Goal: Task Accomplishment & Management: Complete application form

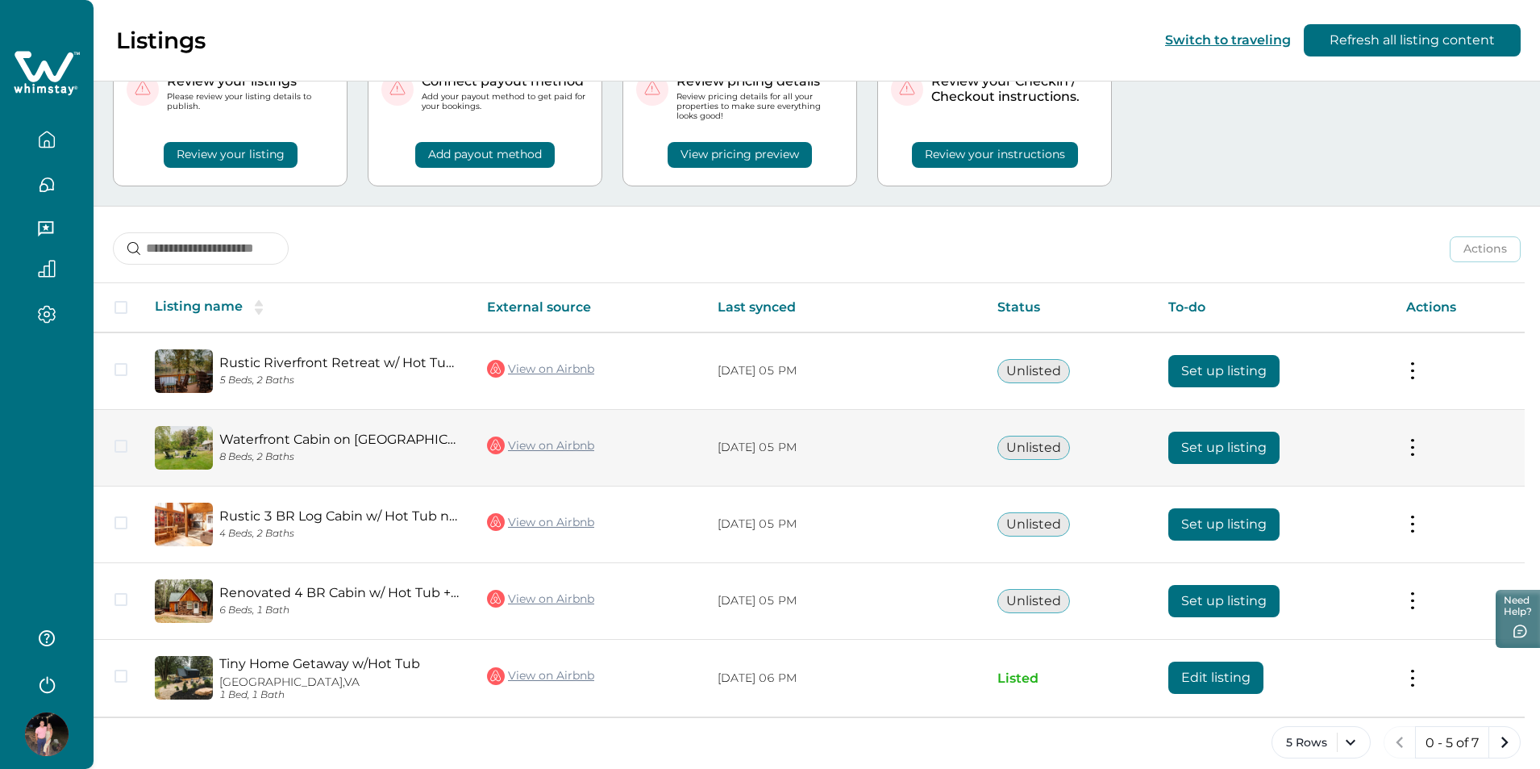
scroll to position [86, 0]
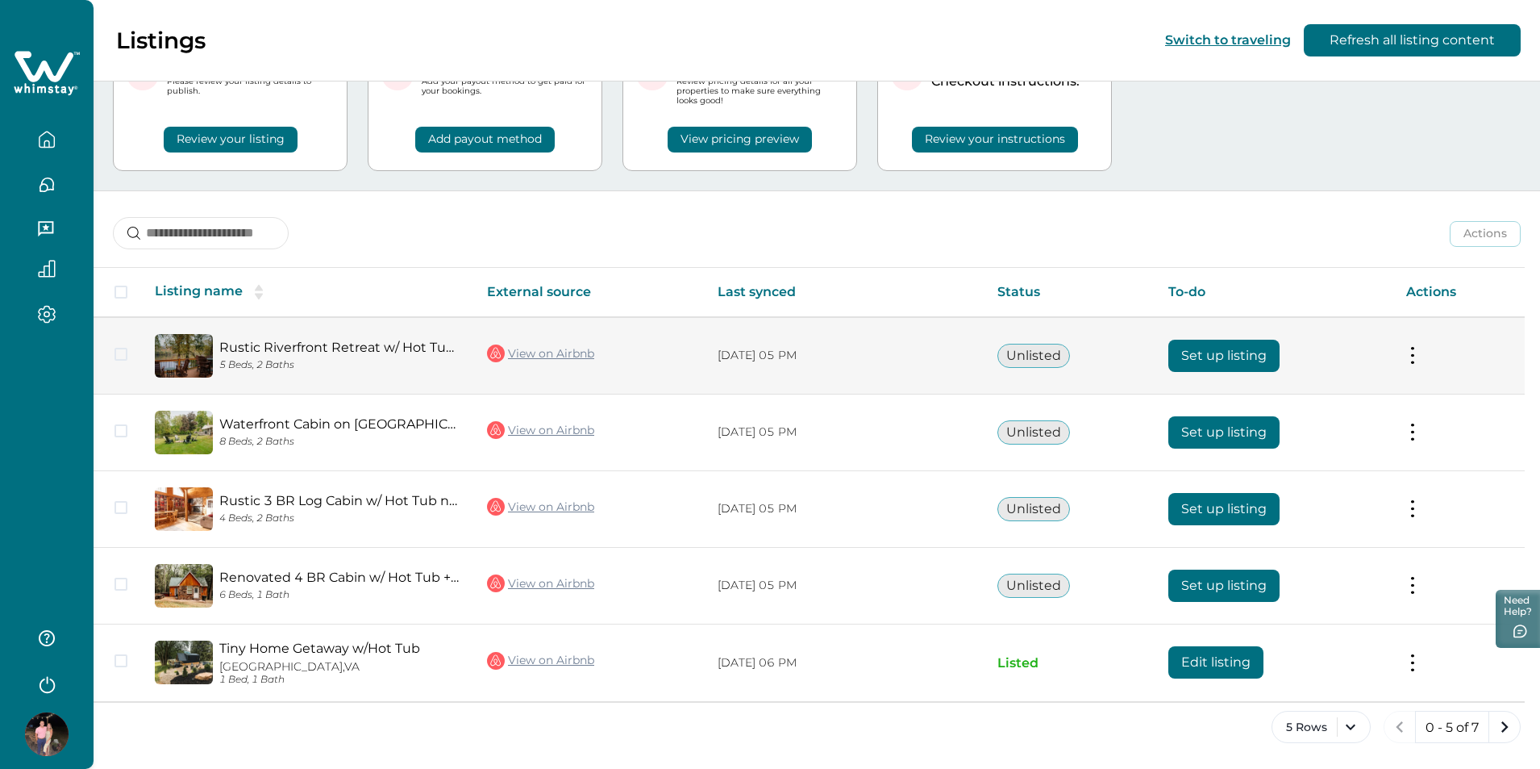
click at [1186, 356] on button "Set up listing" at bounding box center [1224, 356] width 111 height 32
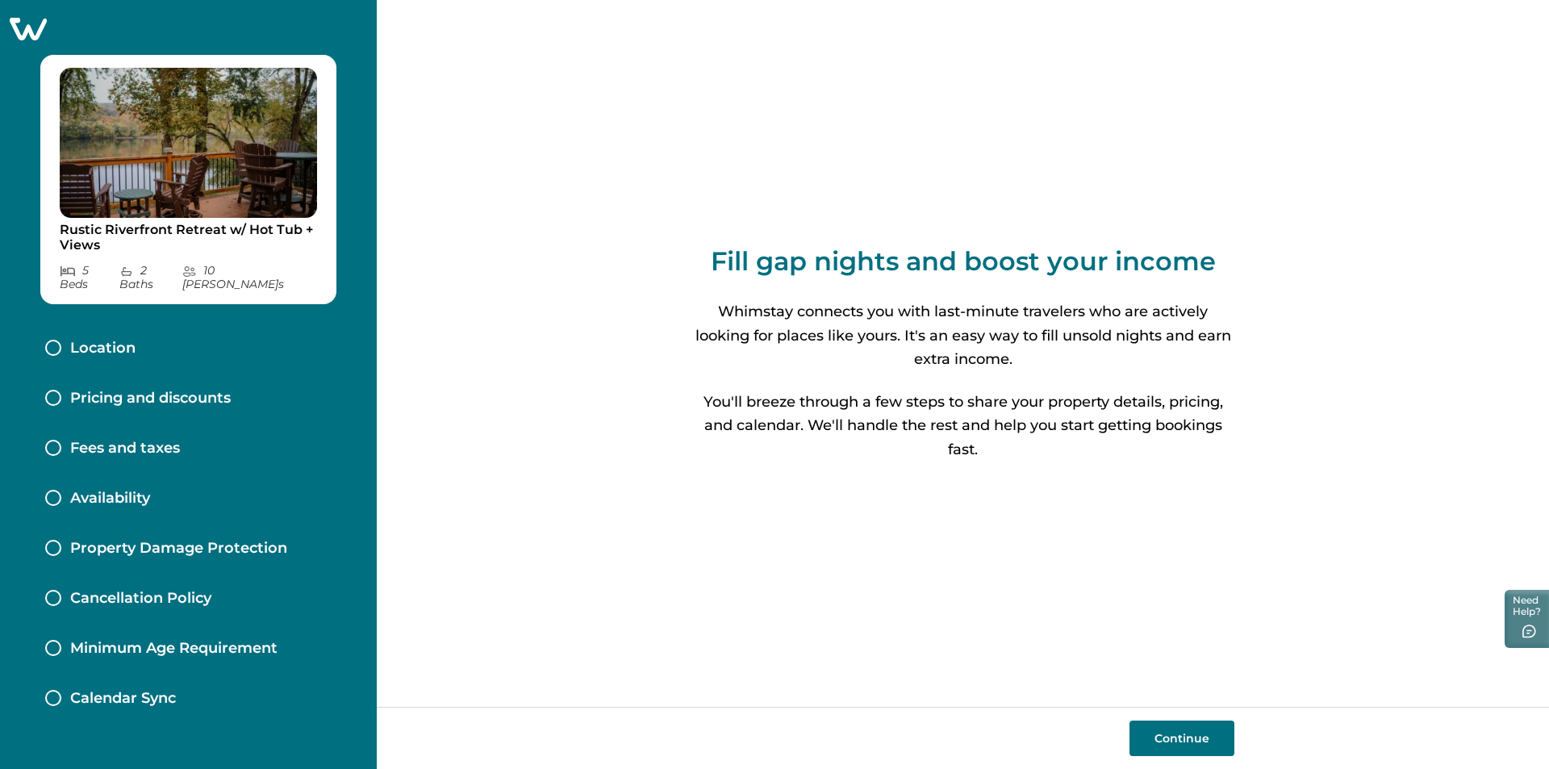
click at [1173, 738] on button "Continue" at bounding box center [1181, 737] width 105 height 35
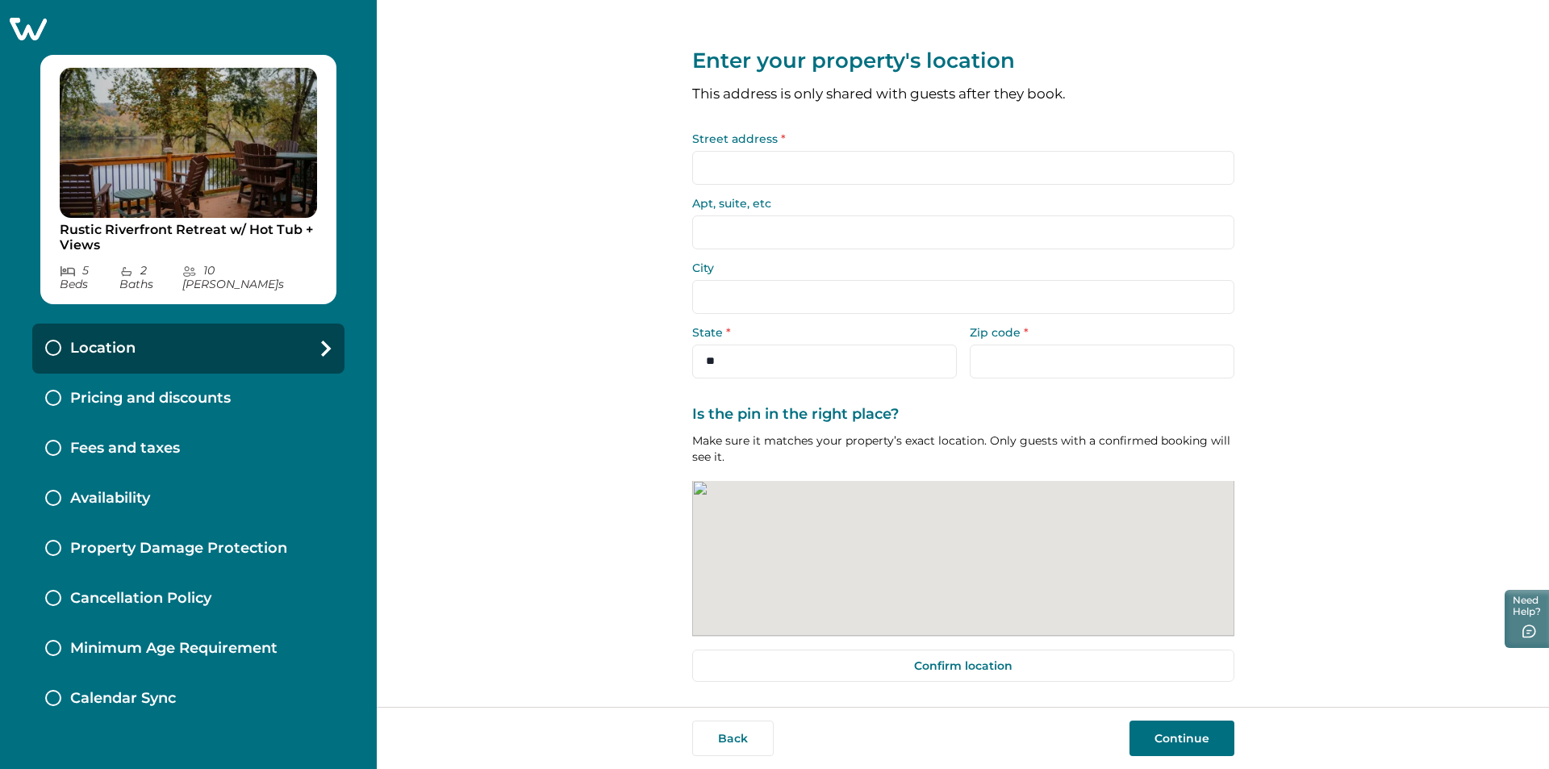
click at [1170, 736] on button "Continue" at bounding box center [1181, 737] width 105 height 35
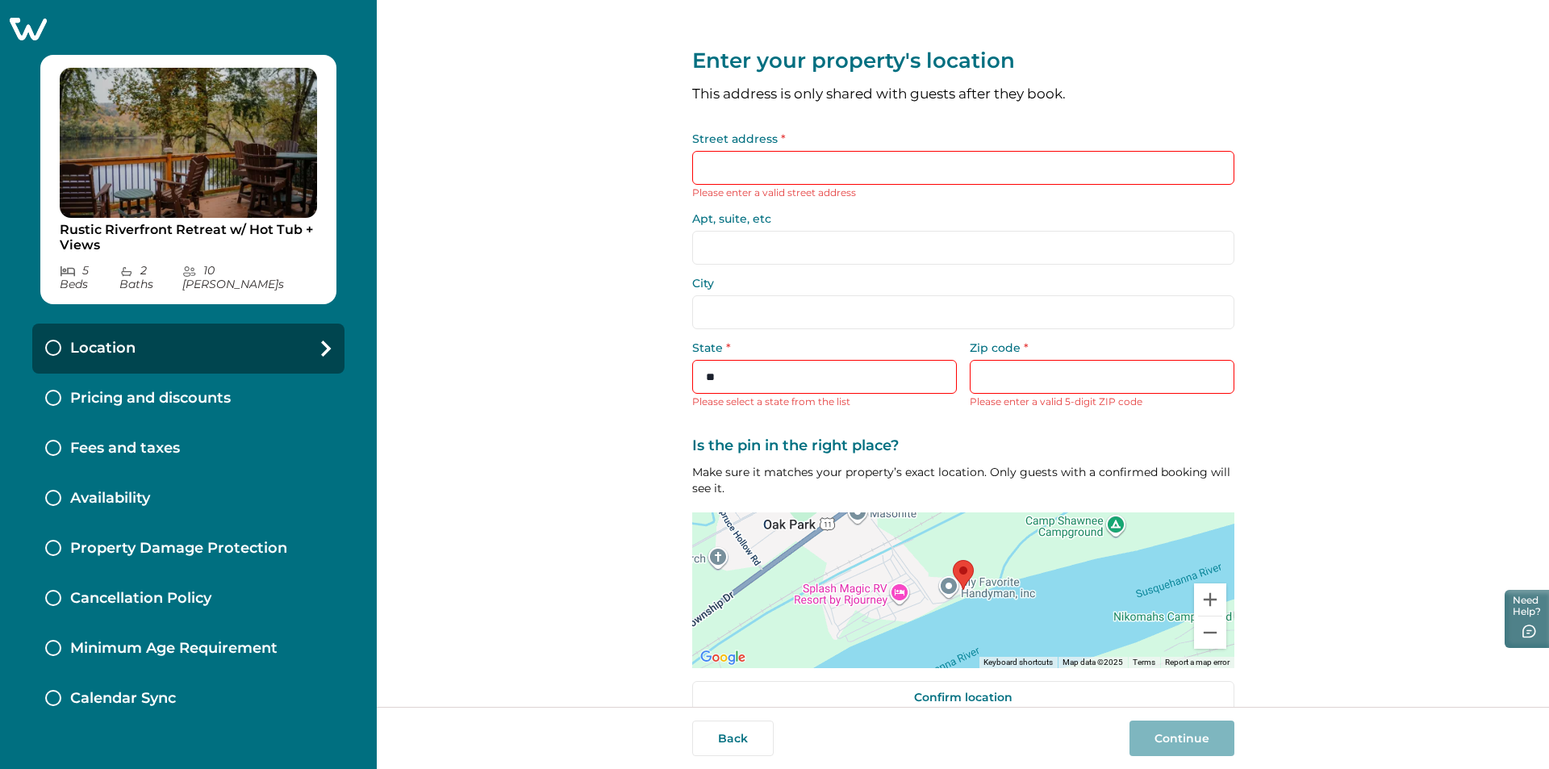
click at [127, 390] on p "Pricing and discounts" at bounding box center [150, 399] width 160 height 18
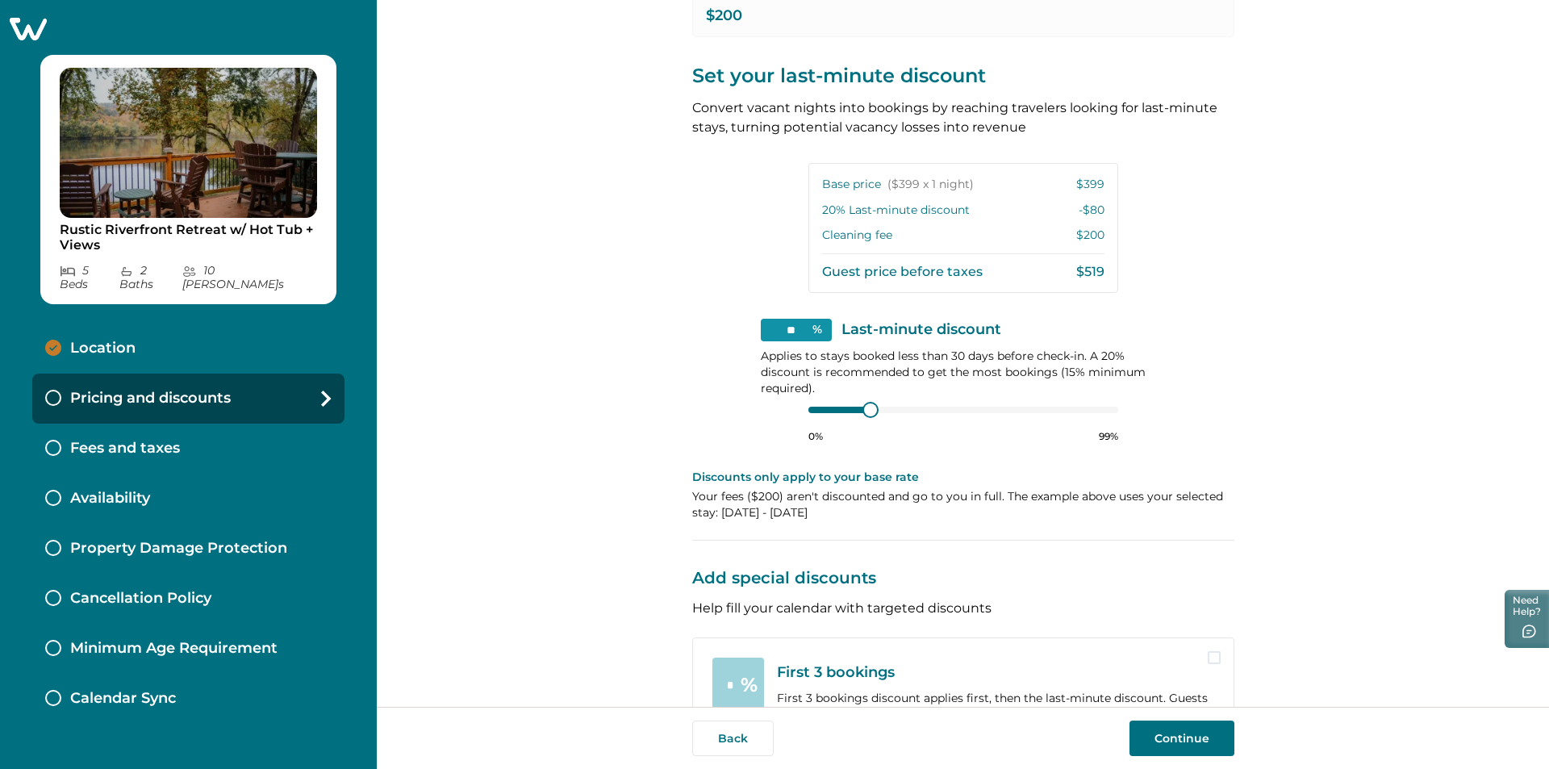
scroll to position [398, 0]
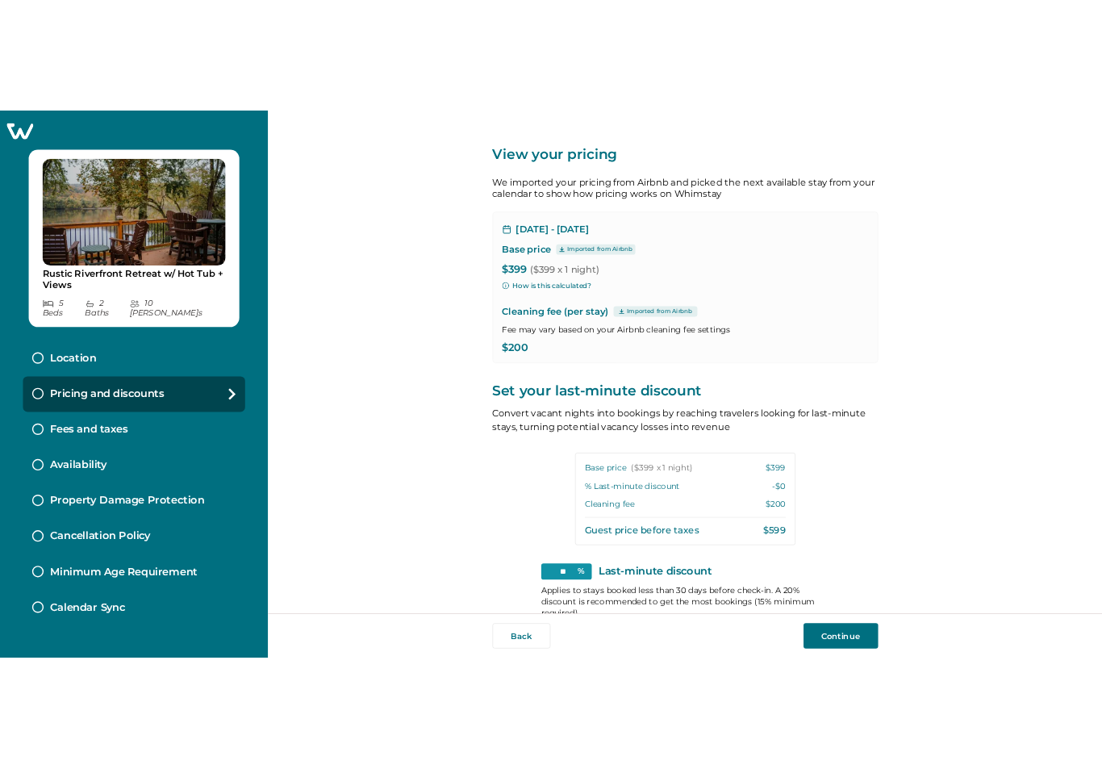
scroll to position [398, 0]
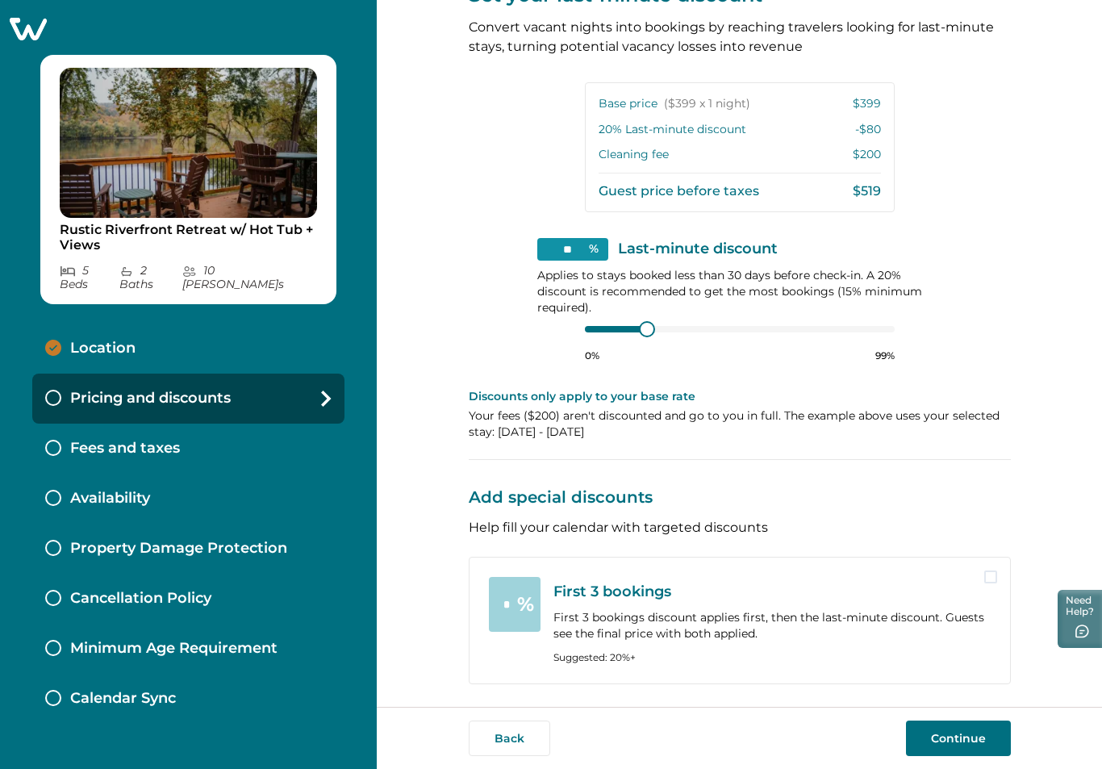
scroll to position [318, 0]
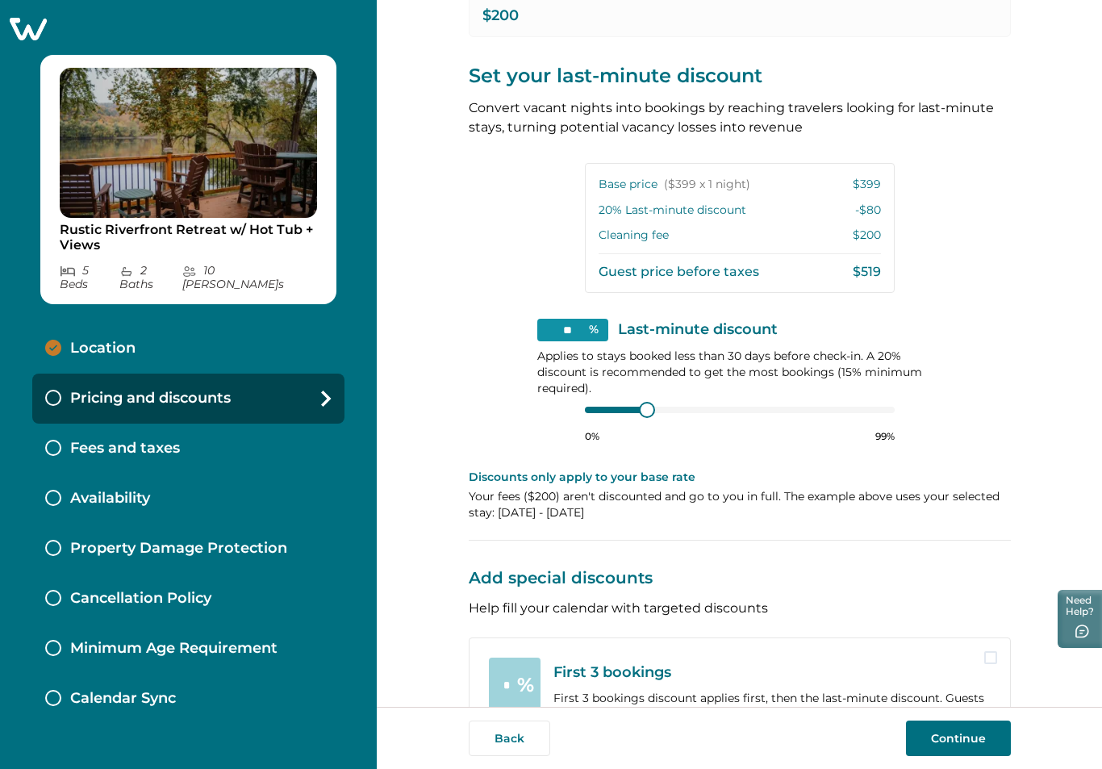
click at [718, 386] on p "Applies to stays booked less than 30 days before check-in. A 20% discount is re…" at bounding box center [739, 372] width 405 height 48
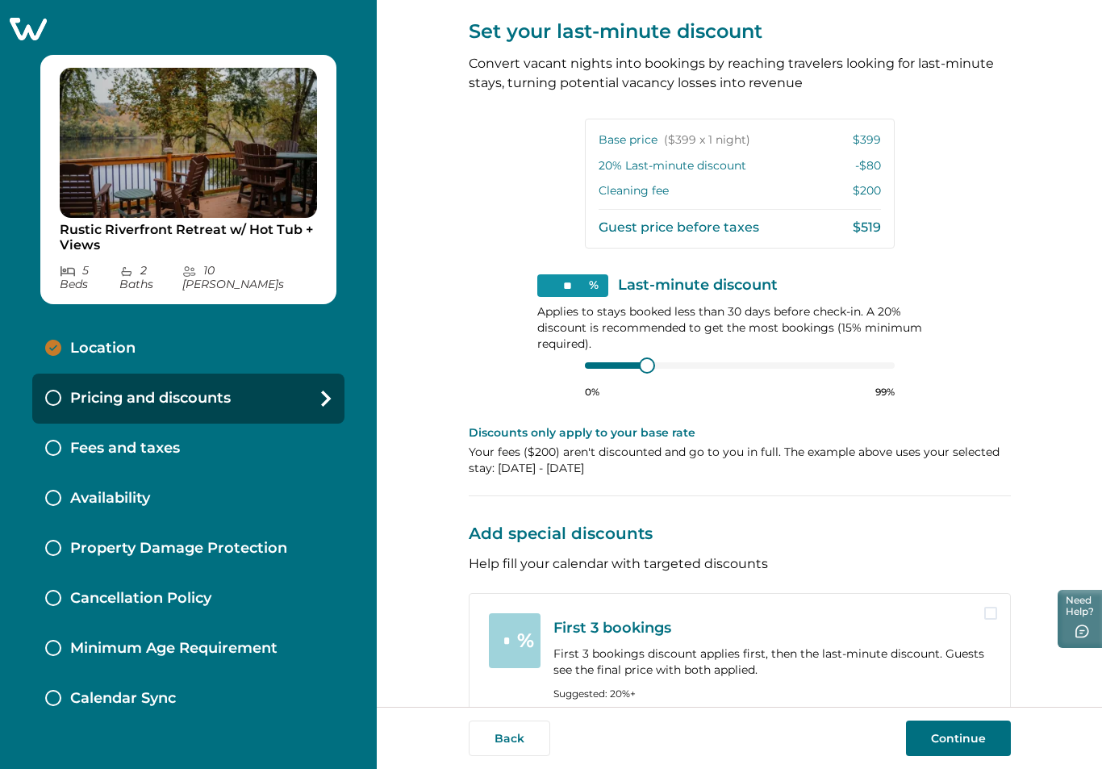
scroll to position [398, 0]
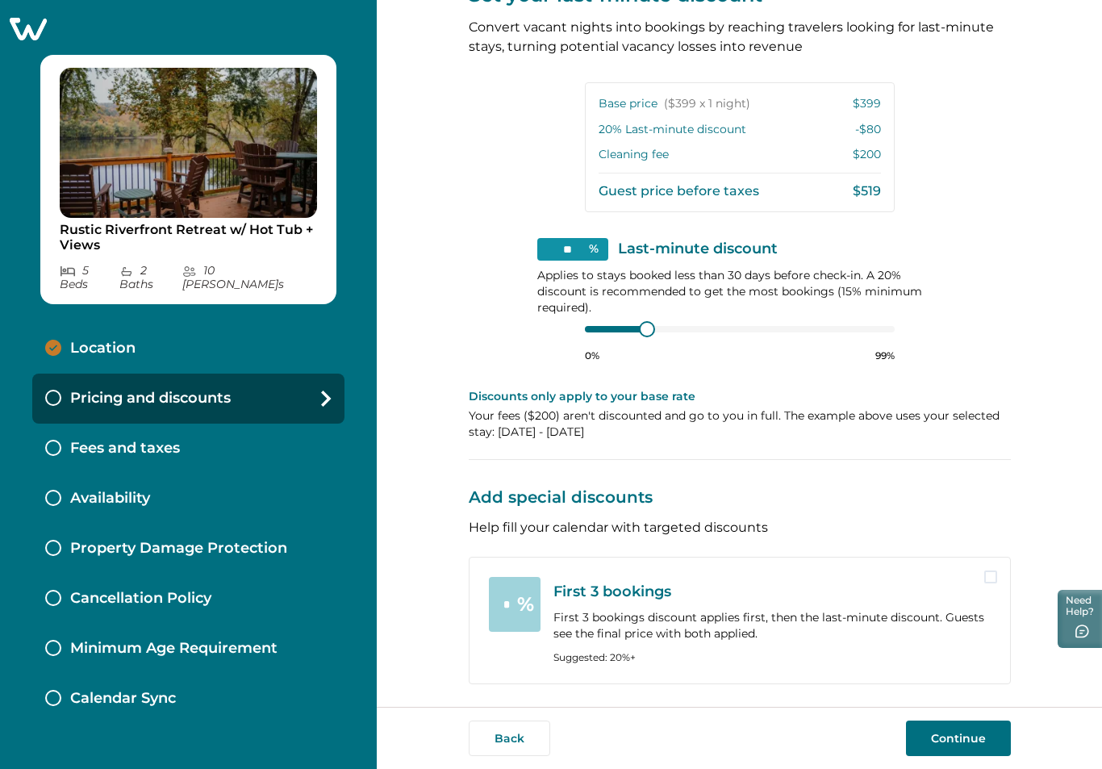
click at [194, 423] on div "Fees and taxes" at bounding box center [188, 448] width 312 height 50
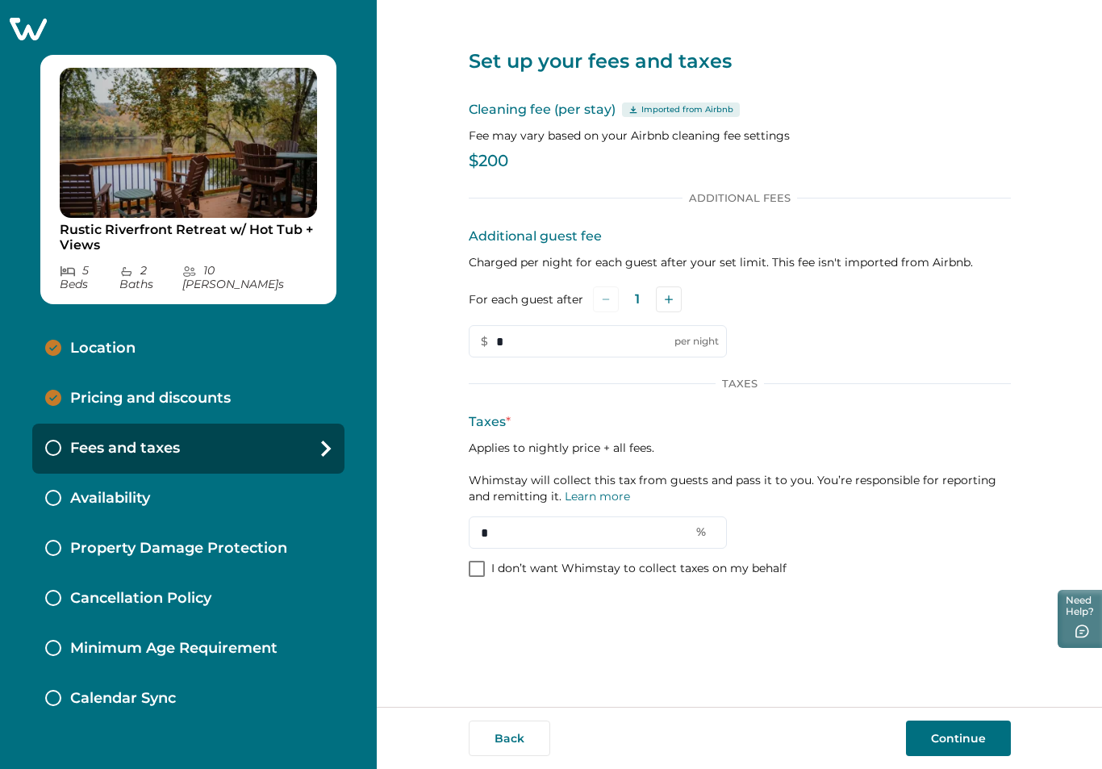
click at [160, 390] on p "Pricing and discounts" at bounding box center [150, 399] width 160 height 18
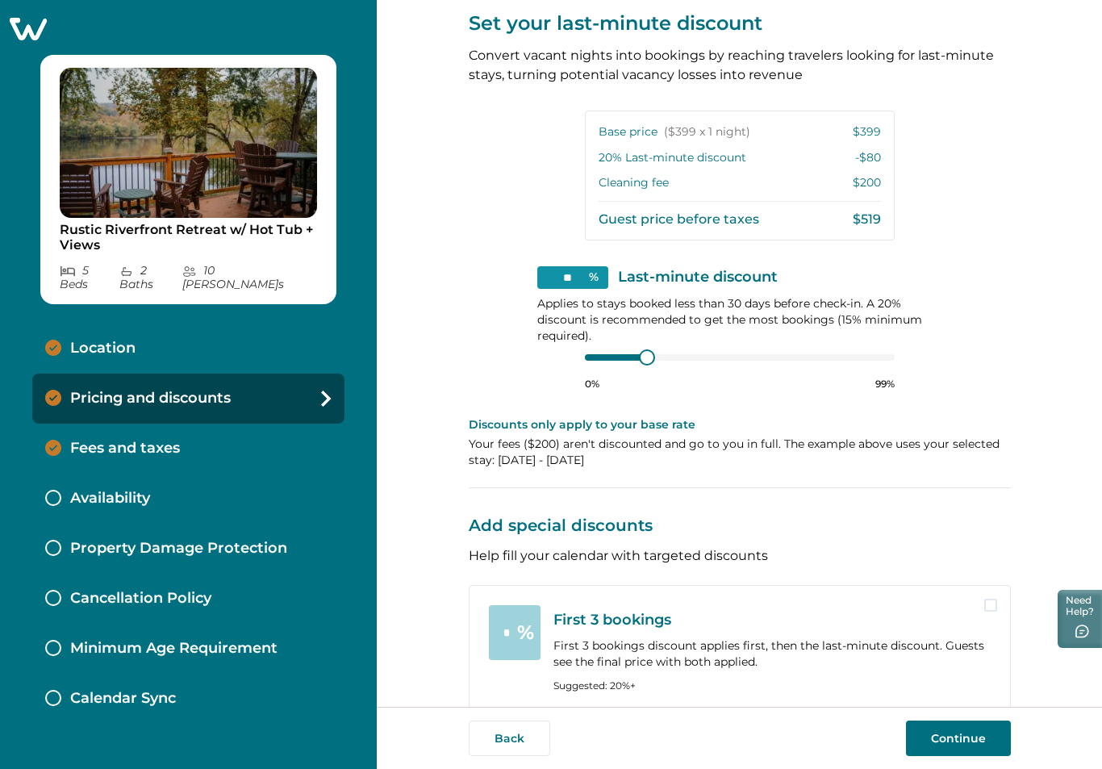
scroll to position [398, 0]
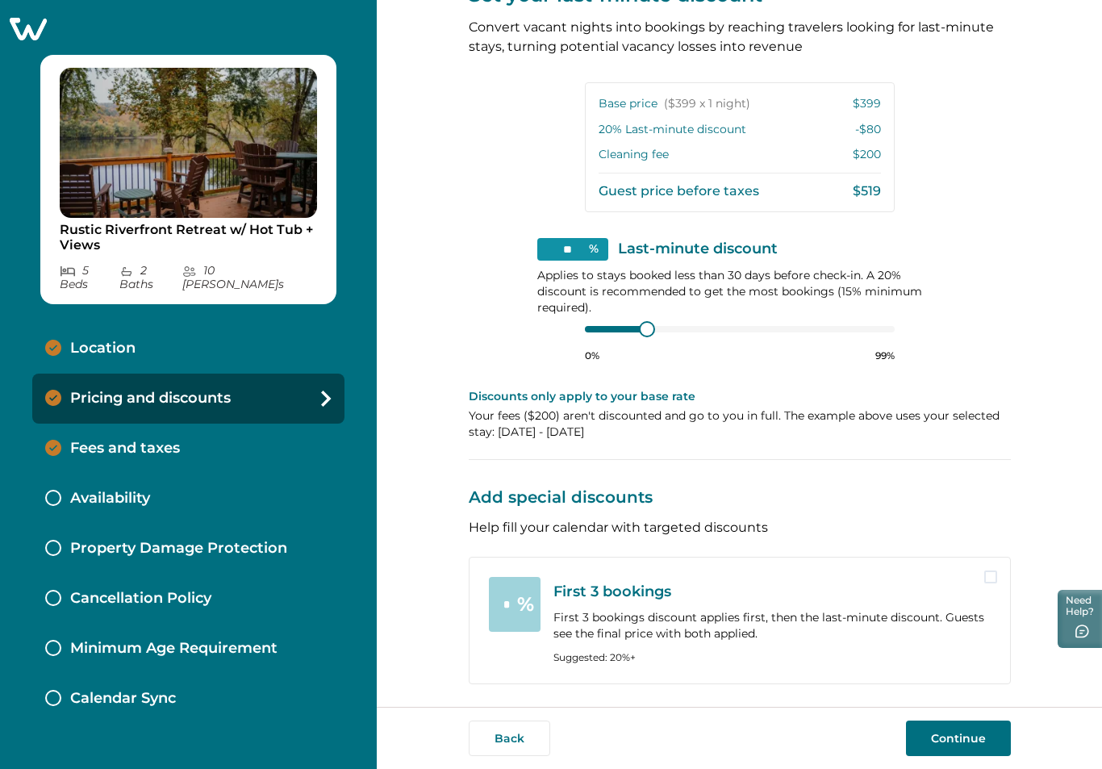
click at [151, 440] on p "Fees and taxes" at bounding box center [125, 449] width 110 height 18
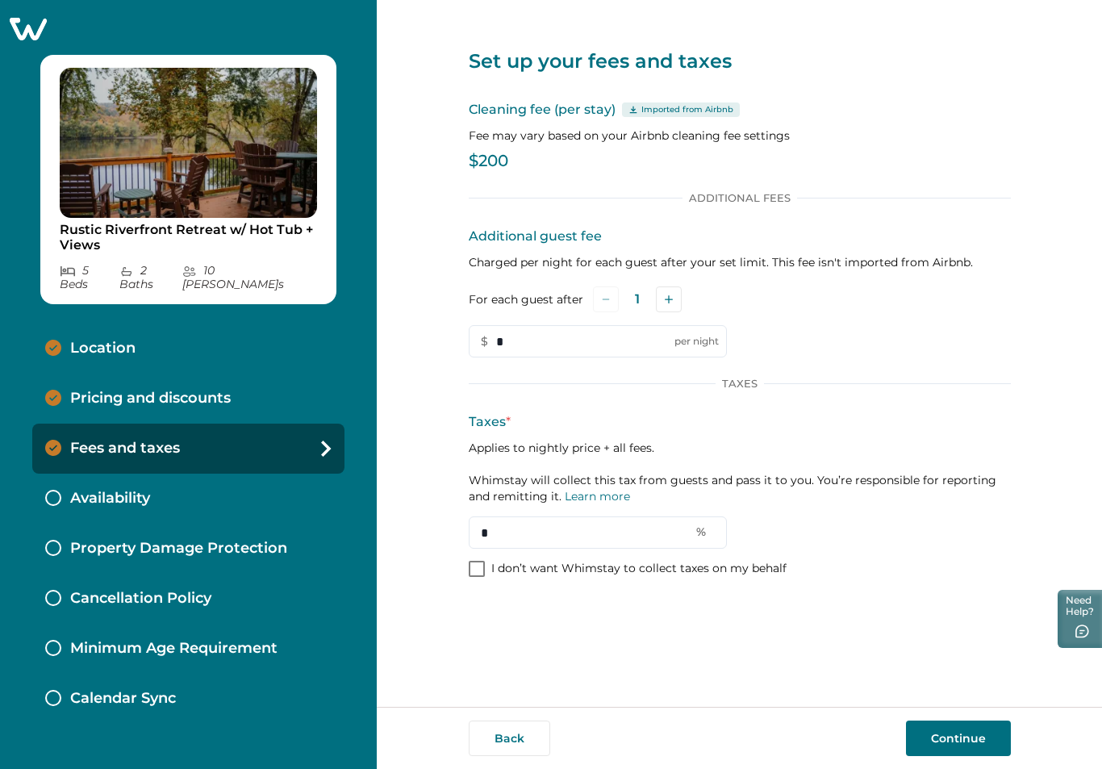
click at [476, 567] on span at bounding box center [477, 569] width 16 height 16
click at [992, 727] on button "Continue" at bounding box center [958, 737] width 105 height 35
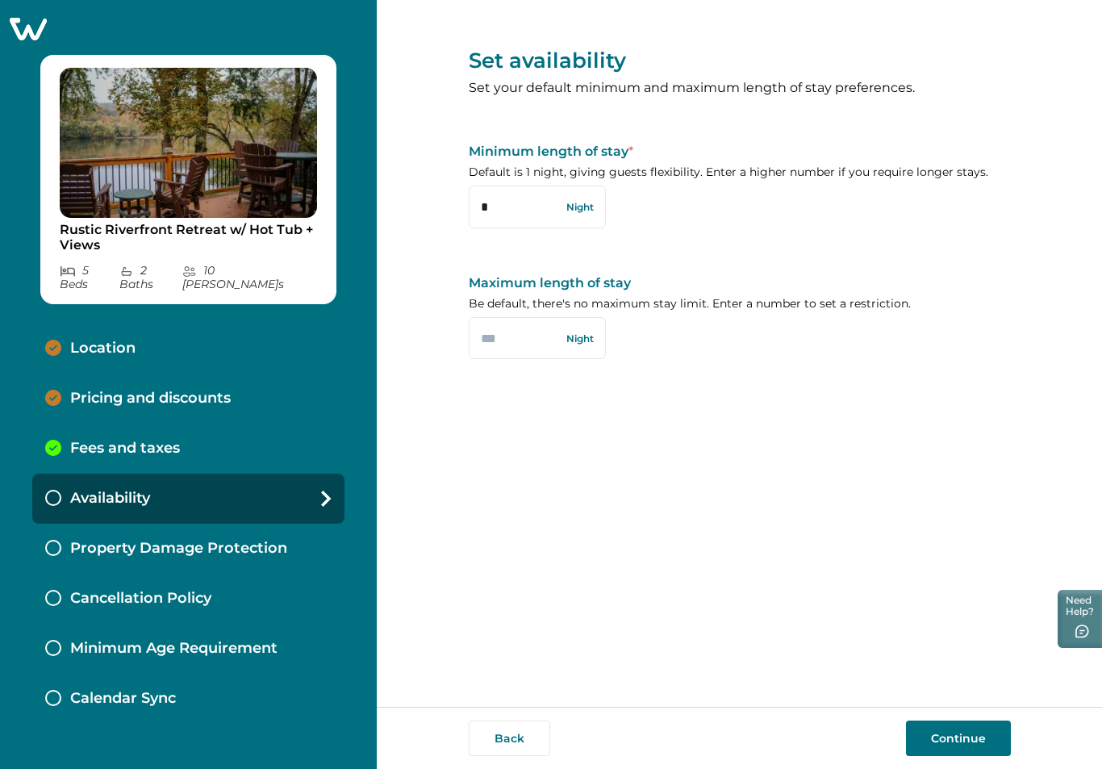
click at [201, 433] on div "Fees and taxes" at bounding box center [188, 448] width 312 height 50
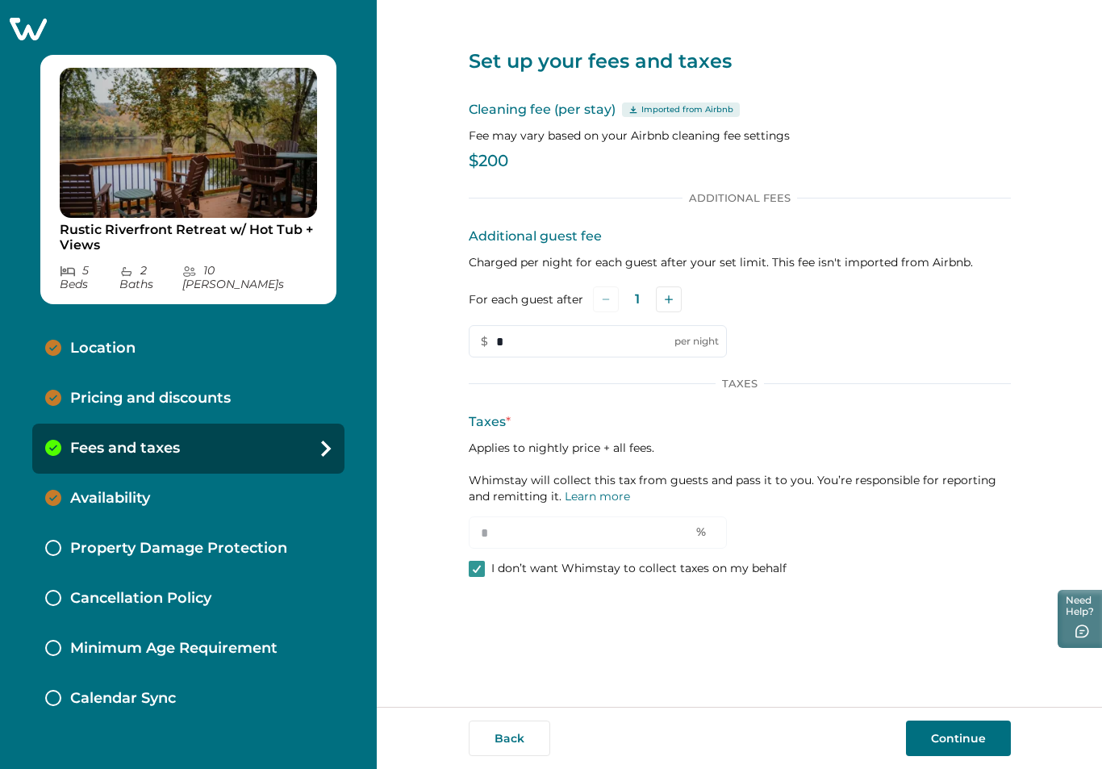
click at [158, 390] on p "Pricing and discounts" at bounding box center [150, 399] width 160 height 18
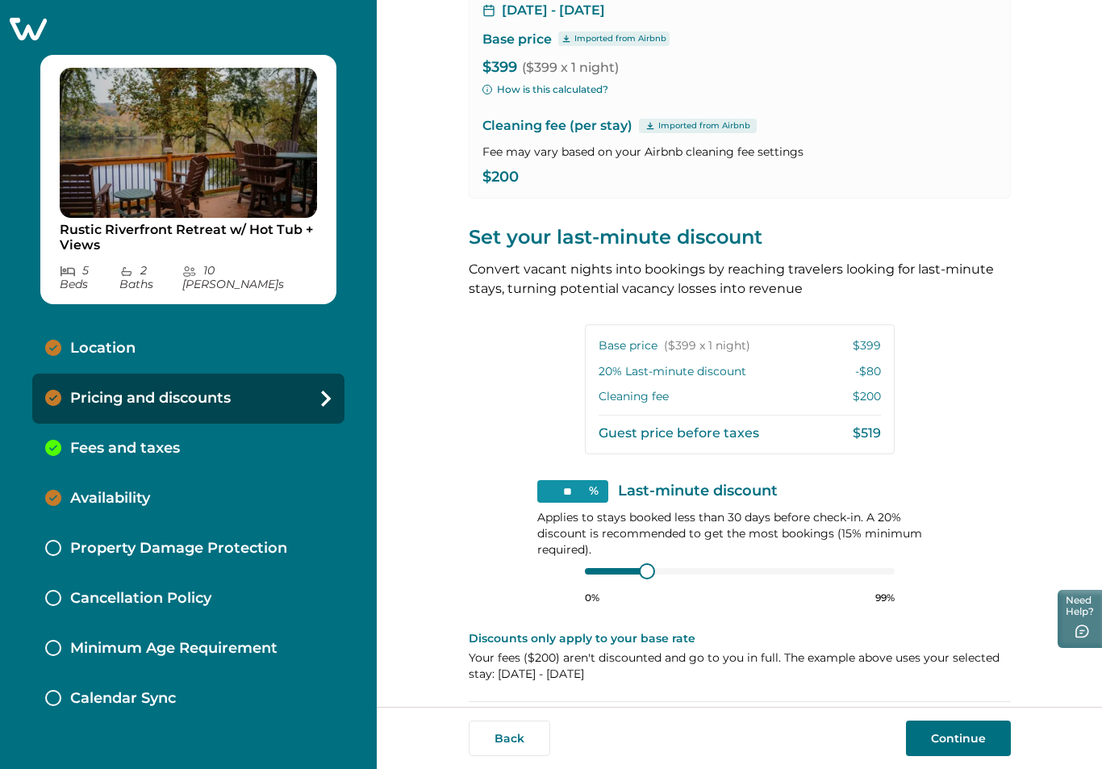
scroll to position [398, 0]
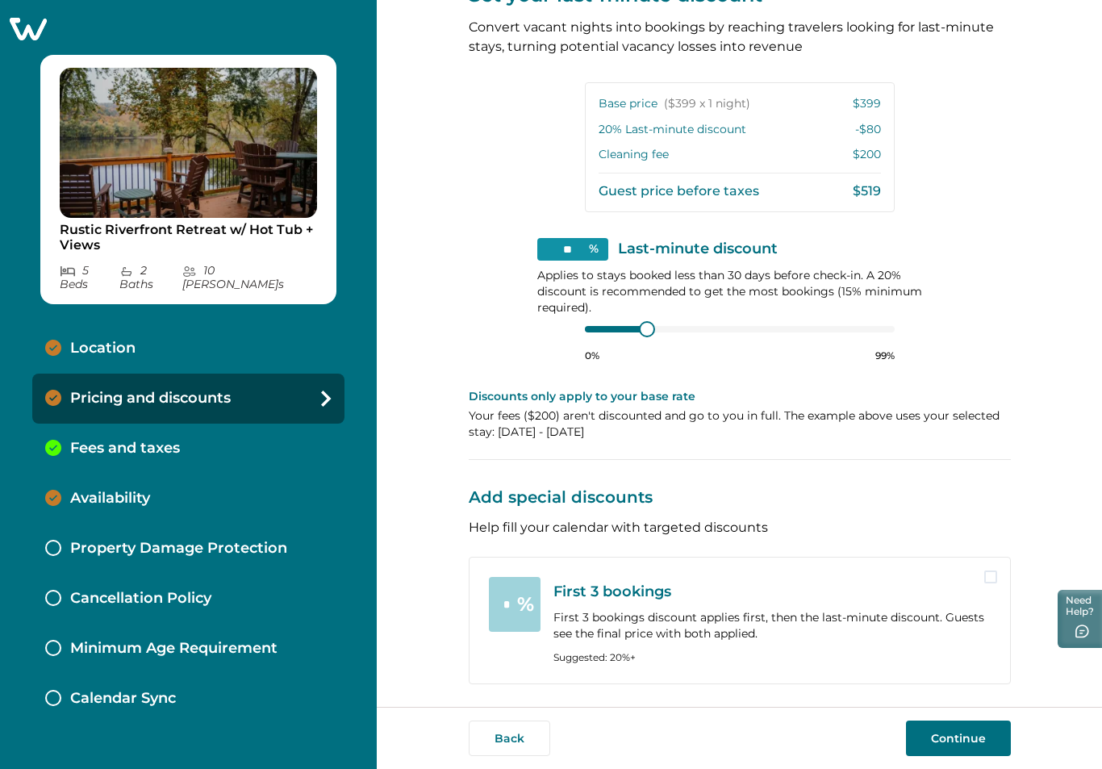
click at [28, 28] on icon at bounding box center [28, 29] width 37 height 23
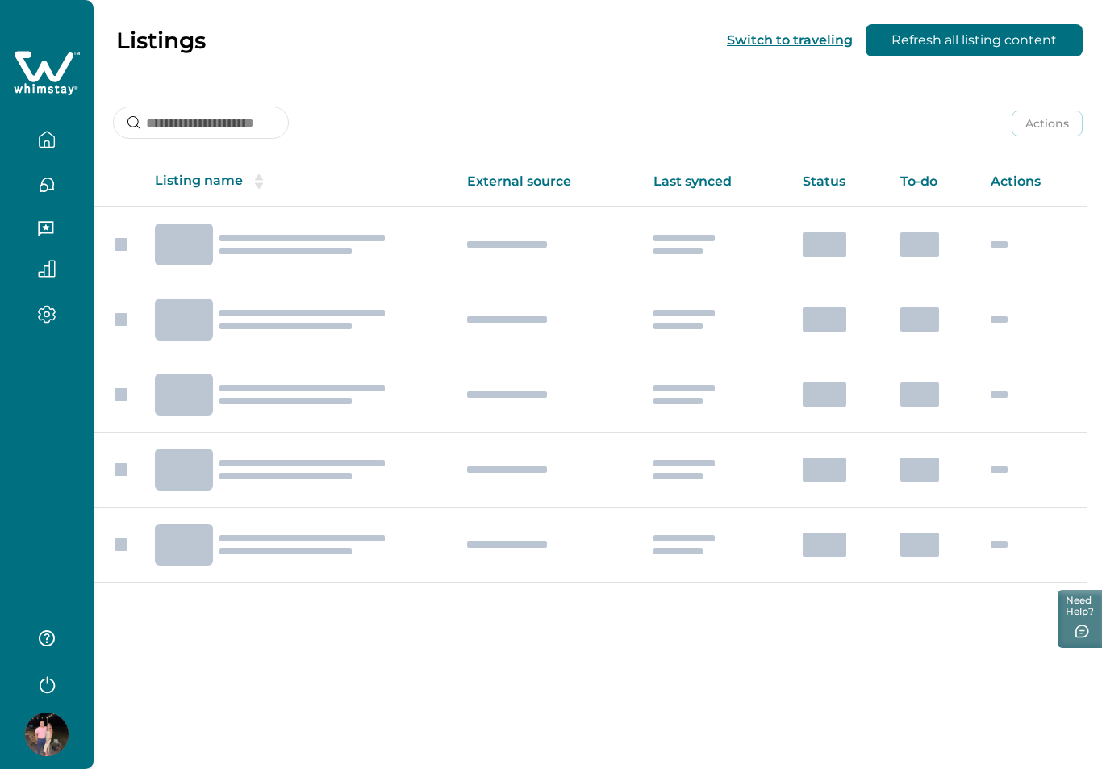
click at [36, 694] on button "button" at bounding box center [47, 683] width 65 height 32
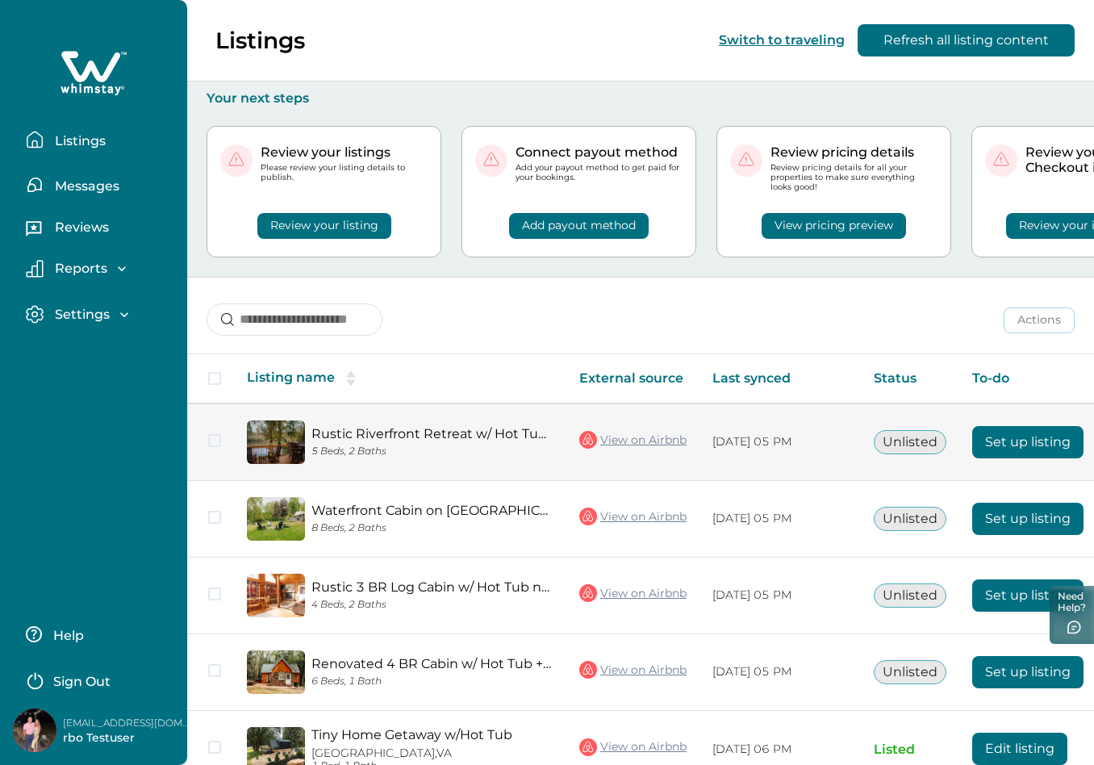
click at [1012, 429] on button "Set up listing" at bounding box center [1027, 442] width 111 height 32
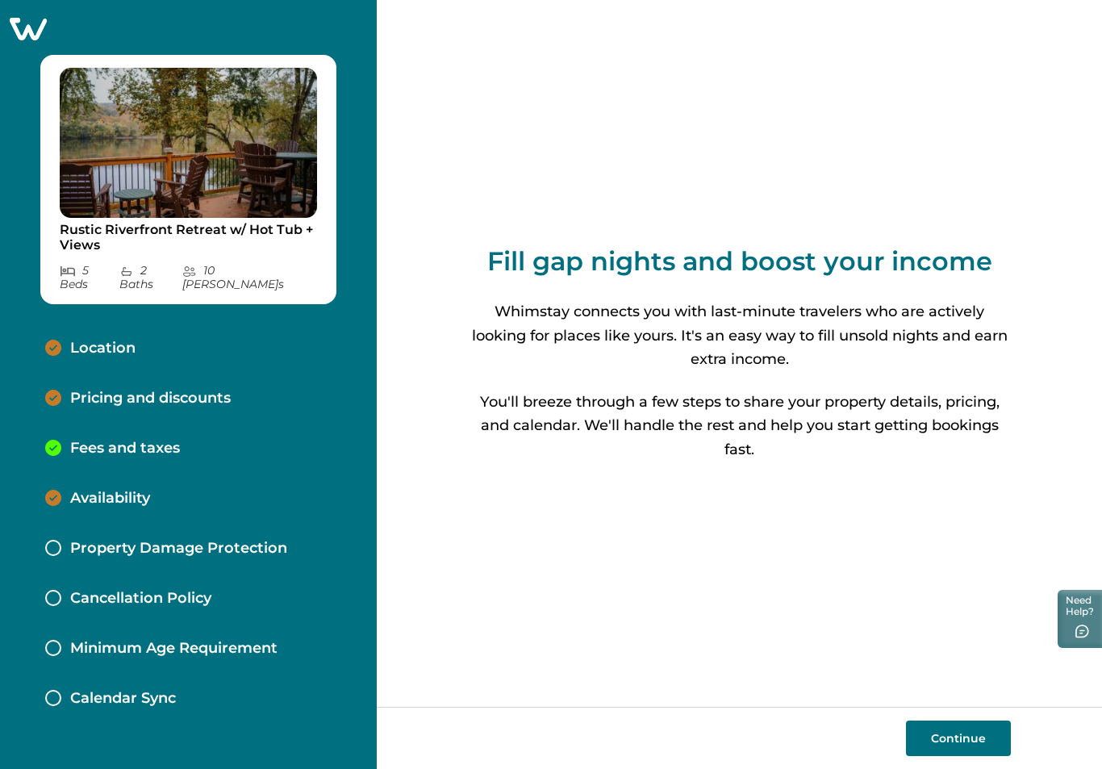
click at [965, 740] on button "Continue" at bounding box center [958, 737] width 105 height 35
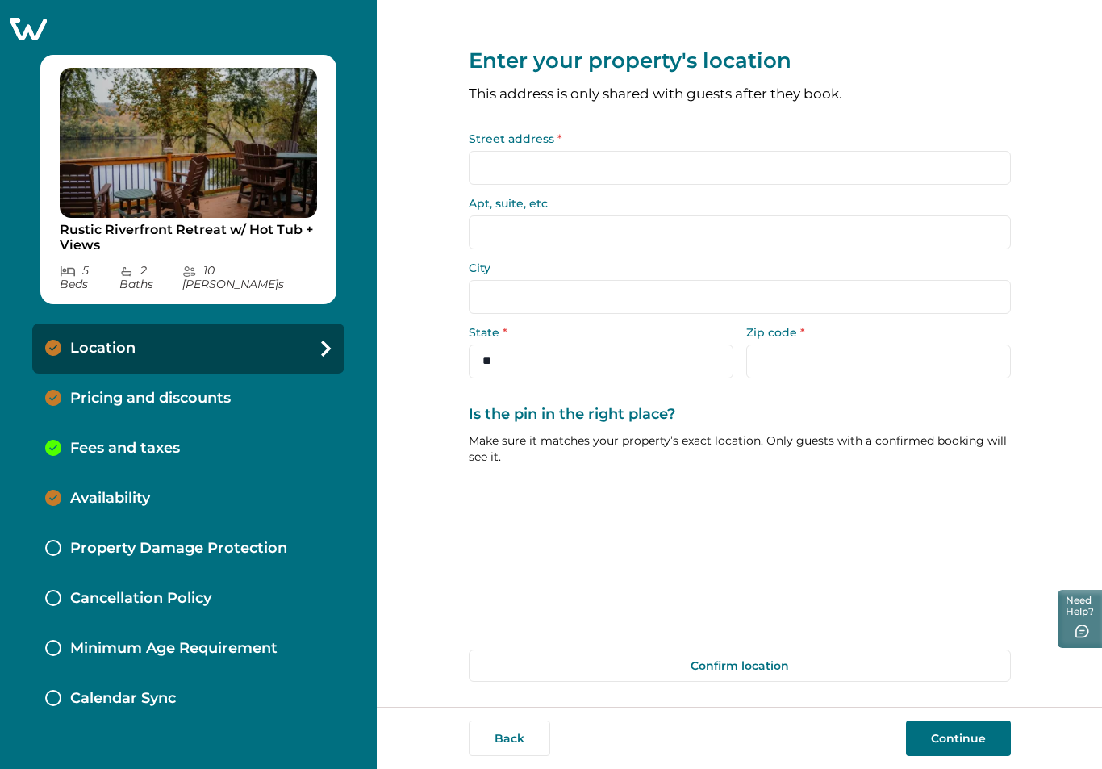
click at [965, 733] on button "Continue" at bounding box center [958, 737] width 105 height 35
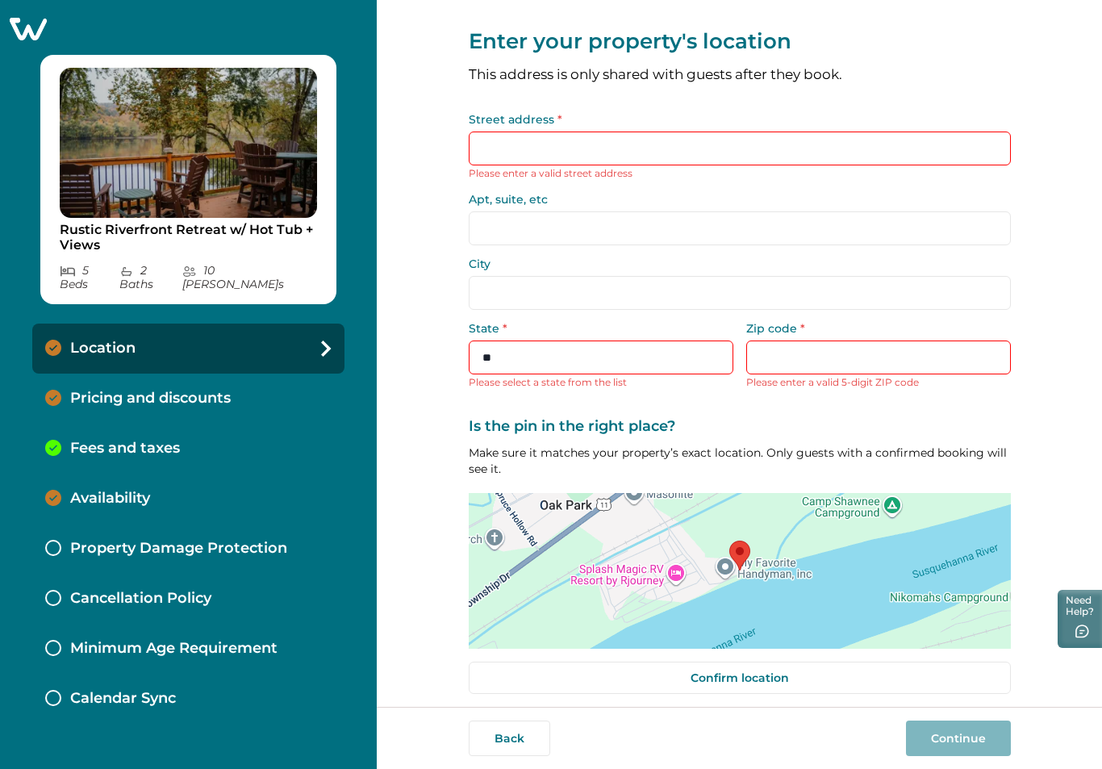
scroll to position [29, 0]
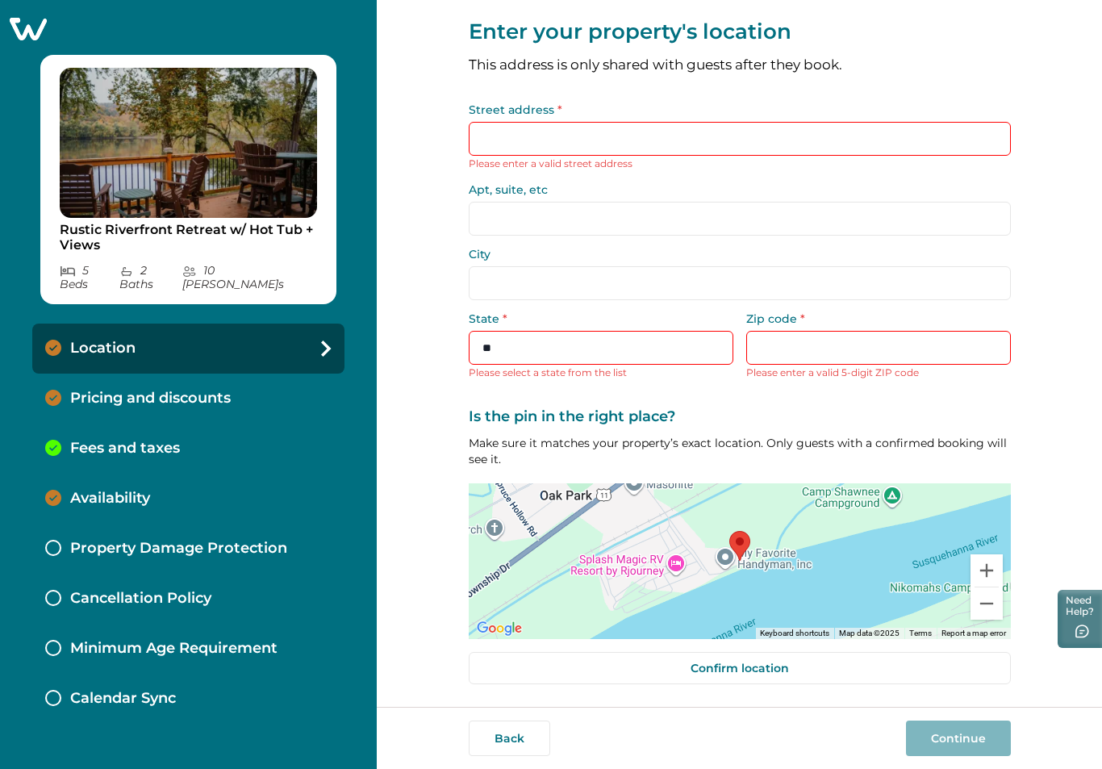
click at [164, 390] on p "Pricing and discounts" at bounding box center [150, 399] width 160 height 18
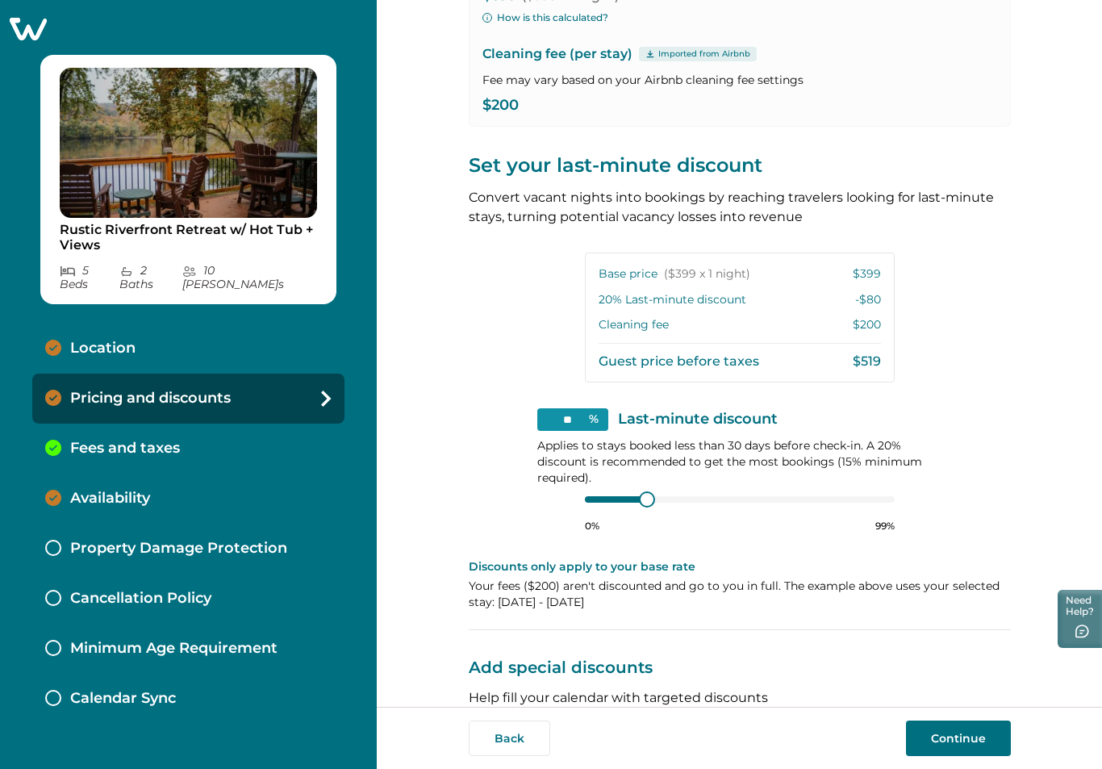
scroll to position [398, 0]
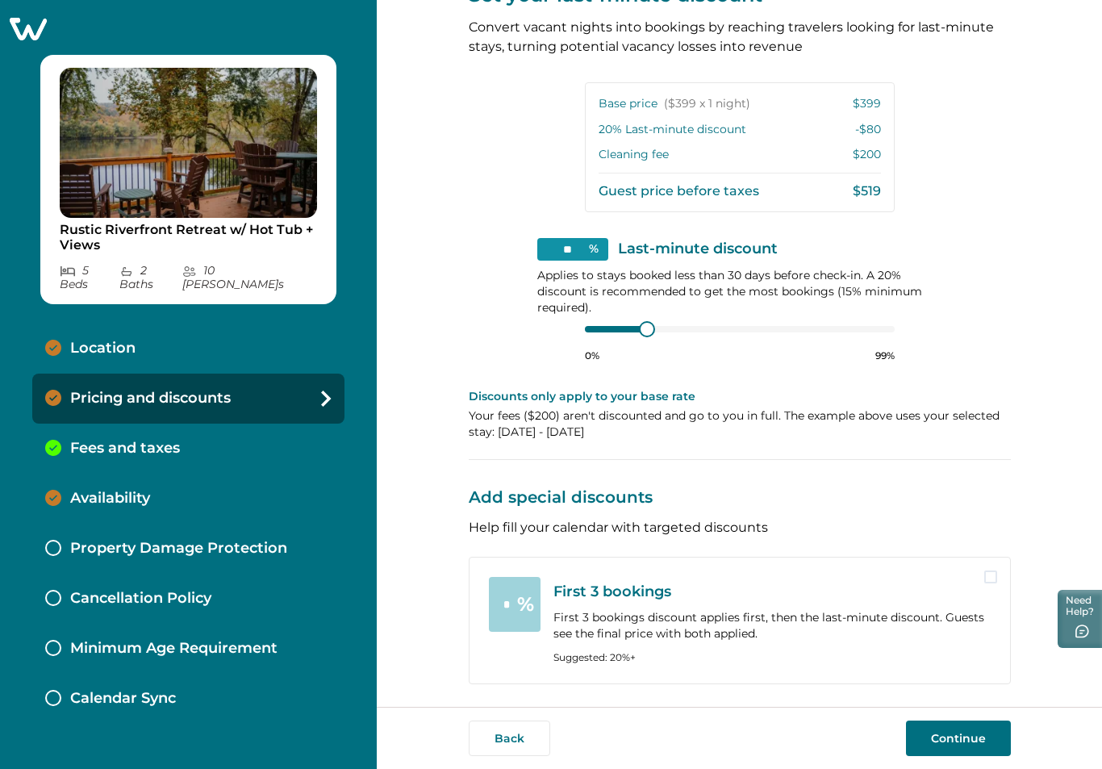
click at [145, 440] on p "Fees and taxes" at bounding box center [125, 449] width 110 height 18
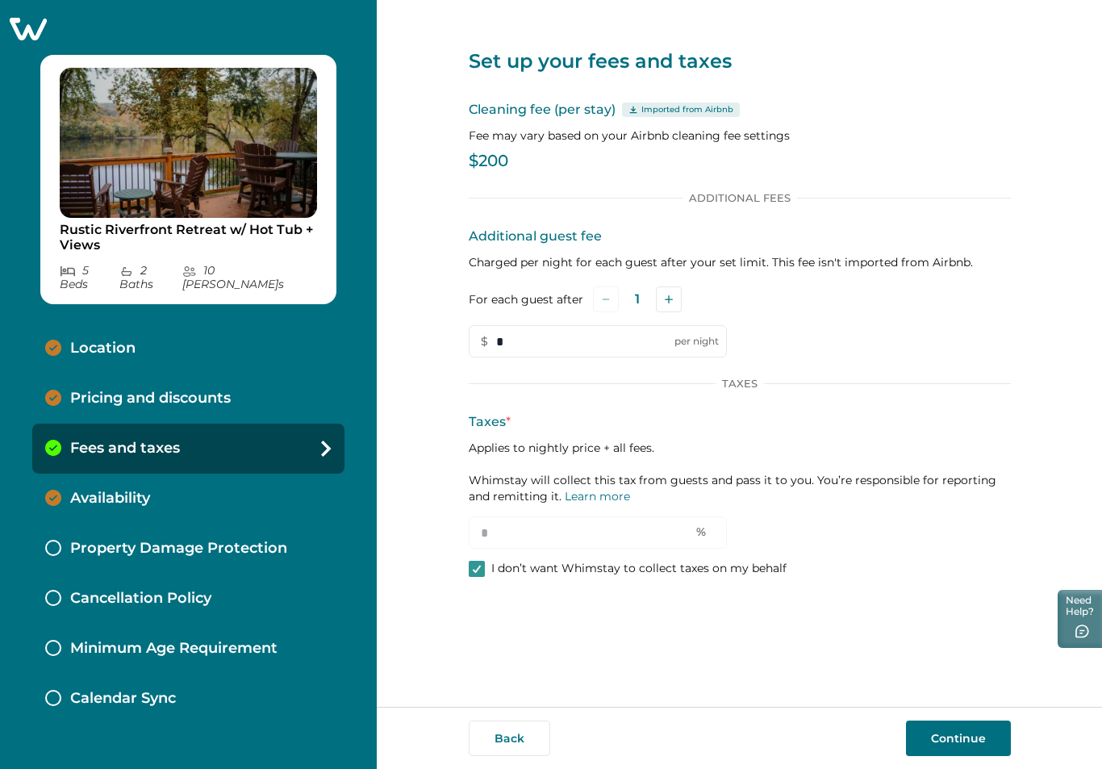
click at [194, 390] on p "Pricing and discounts" at bounding box center [150, 399] width 160 height 18
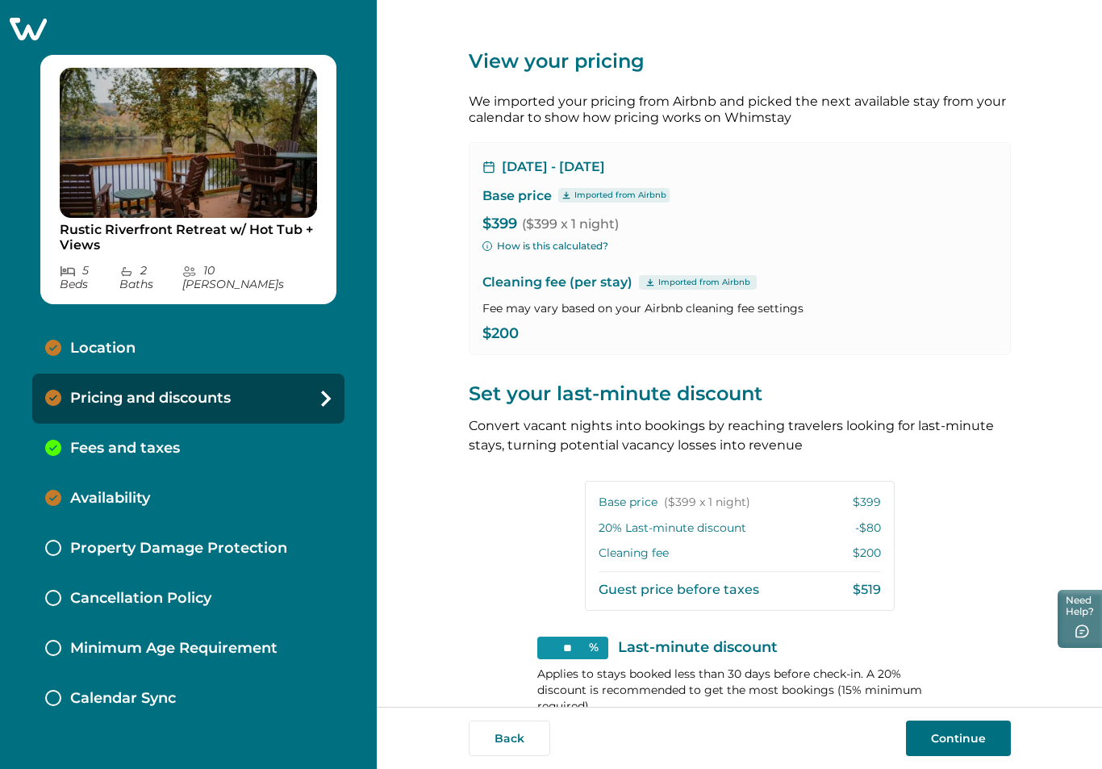
click at [549, 215] on div "Aug 19, 2025 - Aug 20, 2025 Base price Imported from Airbnb $399 ($399 x 1 nigh…" at bounding box center [740, 248] width 542 height 213
click at [595, 190] on p "Imported from Airbnb" at bounding box center [620, 195] width 92 height 13
click at [672, 271] on div "Aug 19, 2025 - Aug 20, 2025 Base price Imported from Airbnb $399 ($399 x 1 nigh…" at bounding box center [740, 248] width 542 height 213
click at [486, 331] on p "$200" at bounding box center [739, 334] width 515 height 16
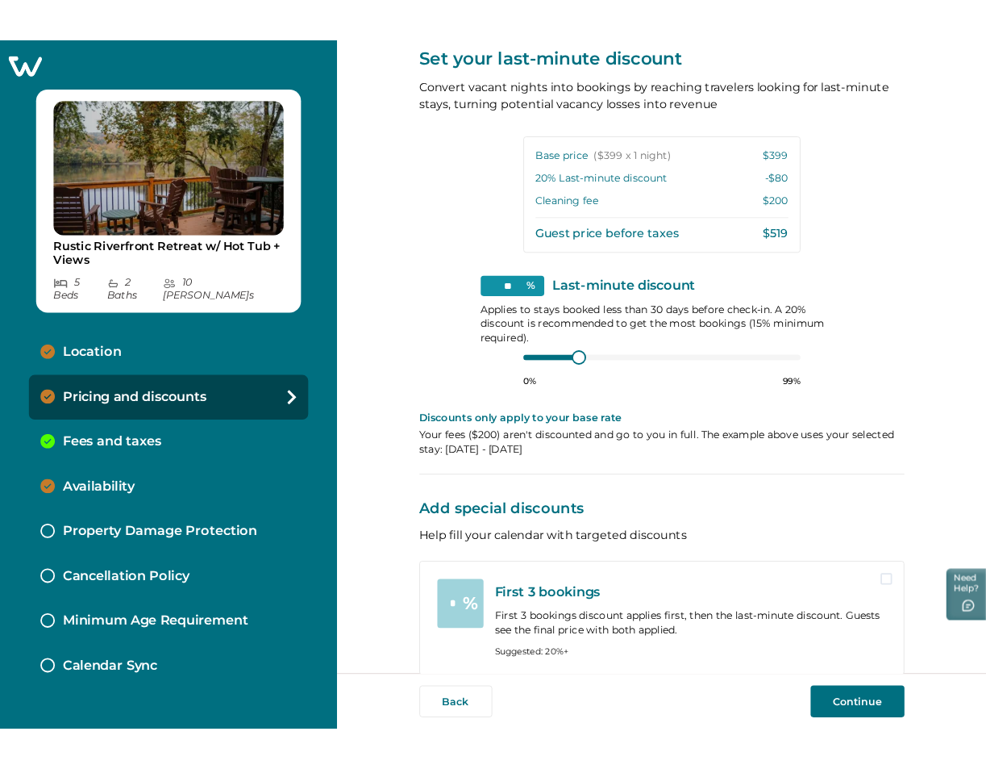
scroll to position [398, 0]
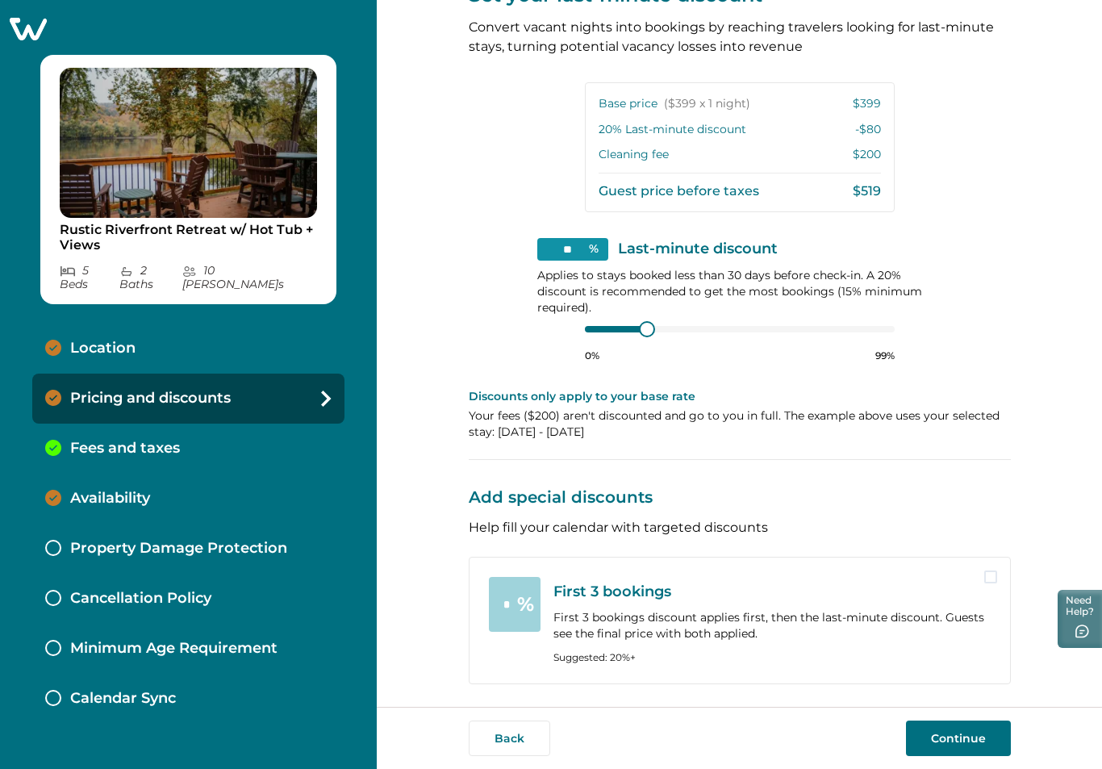
click at [699, 388] on p "Discounts only apply to your base rate" at bounding box center [740, 396] width 542 height 16
drag, startPoint x: 452, startPoint y: 486, endPoint x: 650, endPoint y: 502, distance: 199.0
click at [650, 502] on div "View your pricing We imported your pricing from Airbnb and picked the next avai…" at bounding box center [739, 353] width 725 height 707
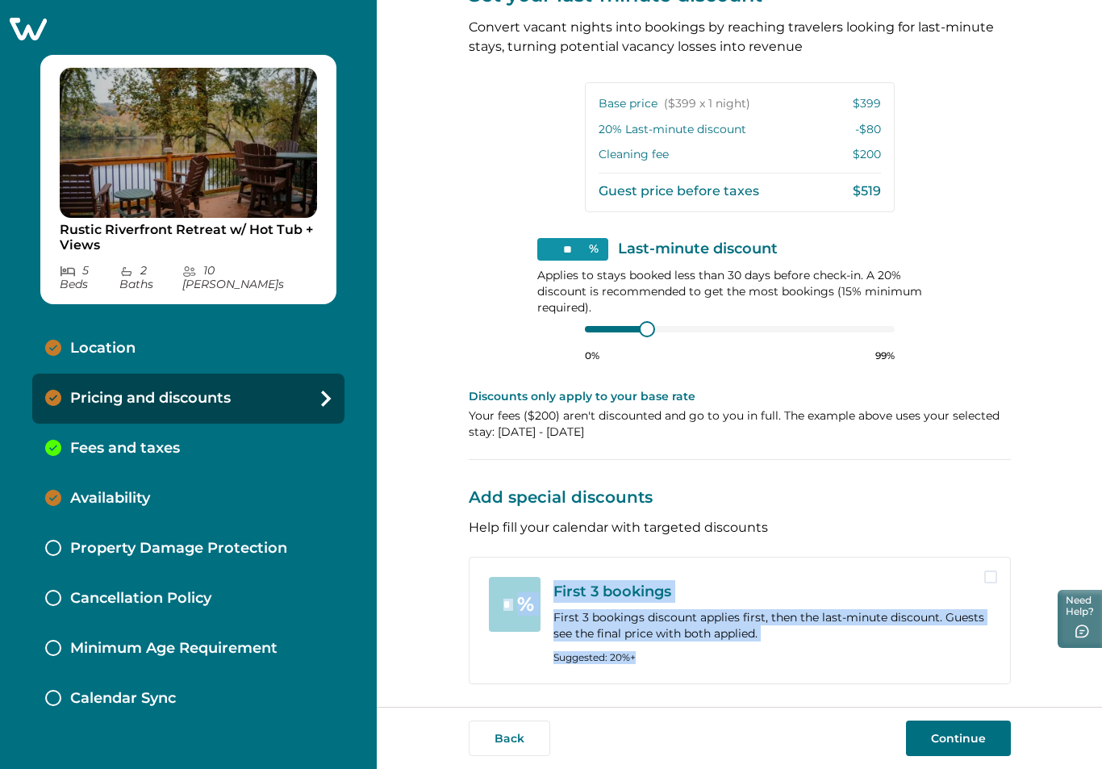
drag, startPoint x: 641, startPoint y: 658, endPoint x: 483, endPoint y: 581, distance: 175.7
click at [483, 581] on div "* % First 3 bookings First 3 bookings discount applies first, then the last-min…" at bounding box center [740, 619] width 542 height 127
click at [605, 599] on p "First 3 bookings" at bounding box center [771, 591] width 437 height 23
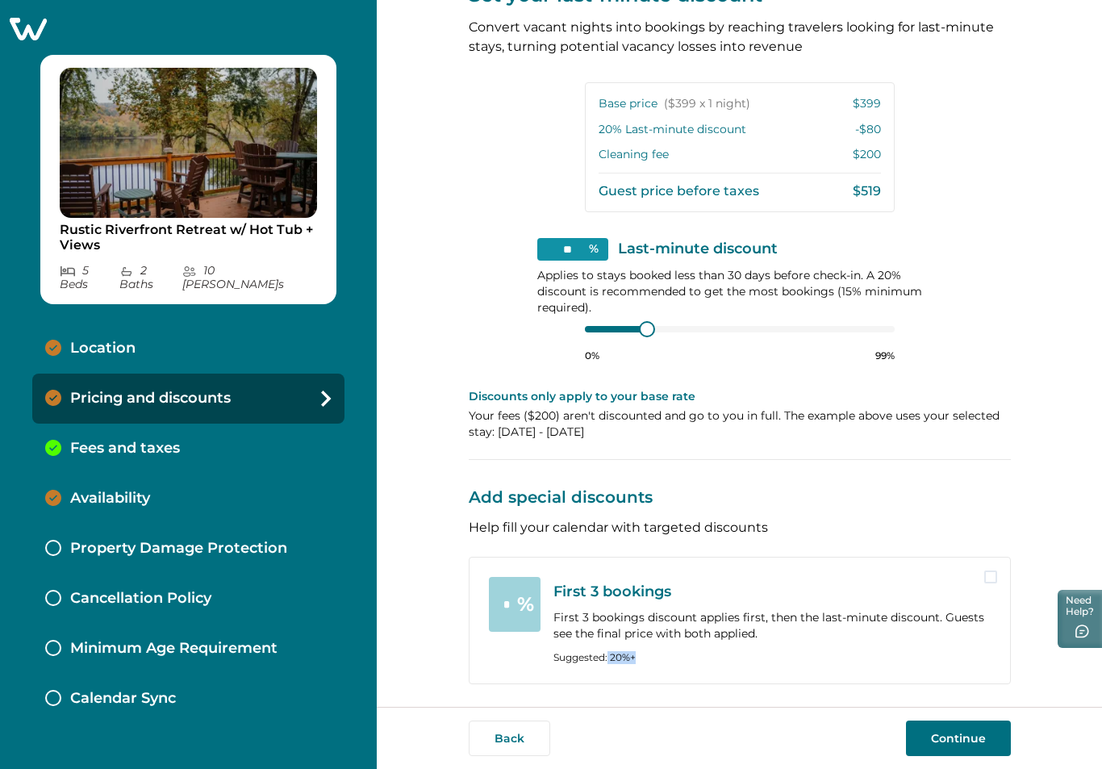
drag, startPoint x: 602, startPoint y: 657, endPoint x: 670, endPoint y: 652, distance: 68.0
click at [670, 652] on p "Suggested: 20%+" at bounding box center [771, 657] width 437 height 13
click at [666, 648] on div "First 3 bookings First 3 bookings discount applies first, then the last-minute …" at bounding box center [771, 620] width 437 height 87
drag, startPoint x: 553, startPoint y: 598, endPoint x: 644, endPoint y: 594, distance: 91.2
click at [644, 594] on p "First 3 bookings" at bounding box center [771, 591] width 437 height 23
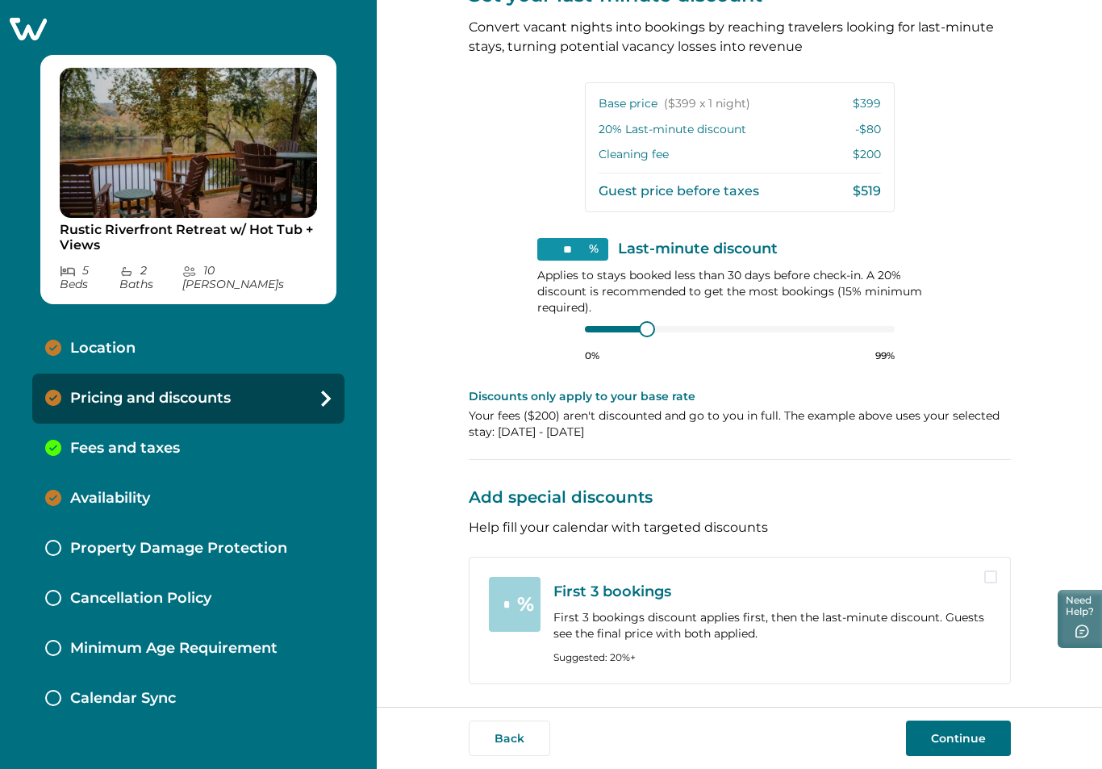
click at [687, 591] on p "First 3 bookings" at bounding box center [771, 591] width 437 height 23
click at [986, 579] on span at bounding box center [990, 576] width 13 height 13
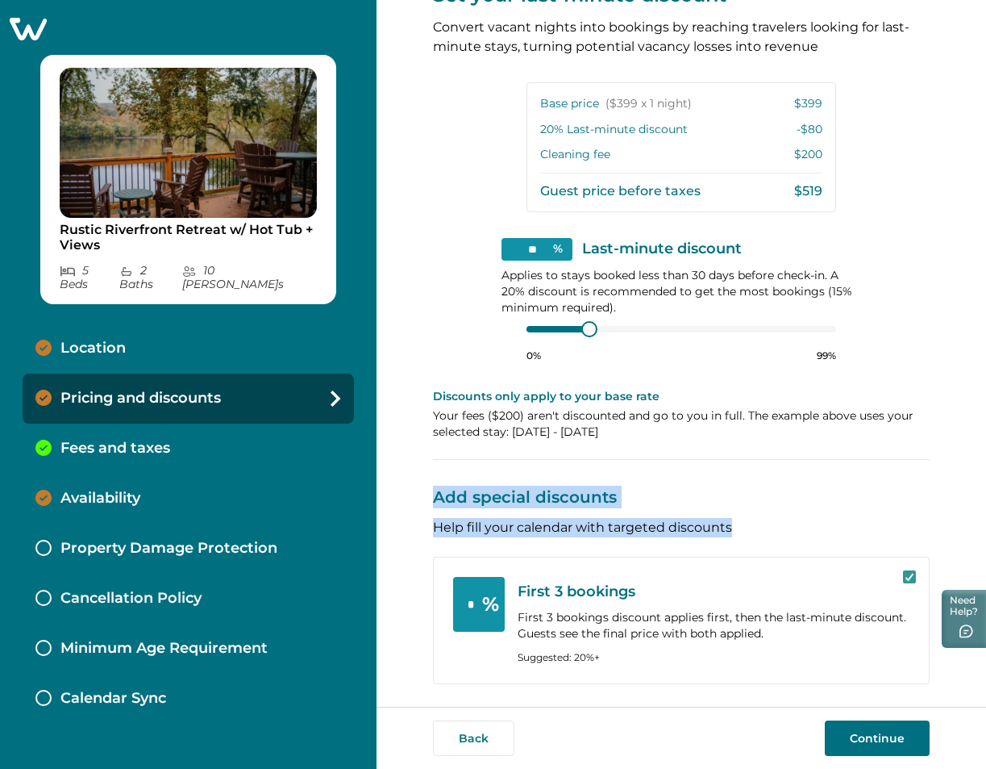
drag, startPoint x: 738, startPoint y: 524, endPoint x: 432, endPoint y: 492, distance: 307.4
click at [432, 492] on div "View your pricing We imported your pricing from Airbnb and picked the next avai…" at bounding box center [682, 353] width 610 height 707
click at [588, 484] on p "Add special discounts" at bounding box center [681, 483] width 497 height 49
drag, startPoint x: 616, startPoint y: 498, endPoint x: 437, endPoint y: 500, distance: 179.1
click at [437, 500] on p "Add special discounts" at bounding box center [681, 483] width 497 height 49
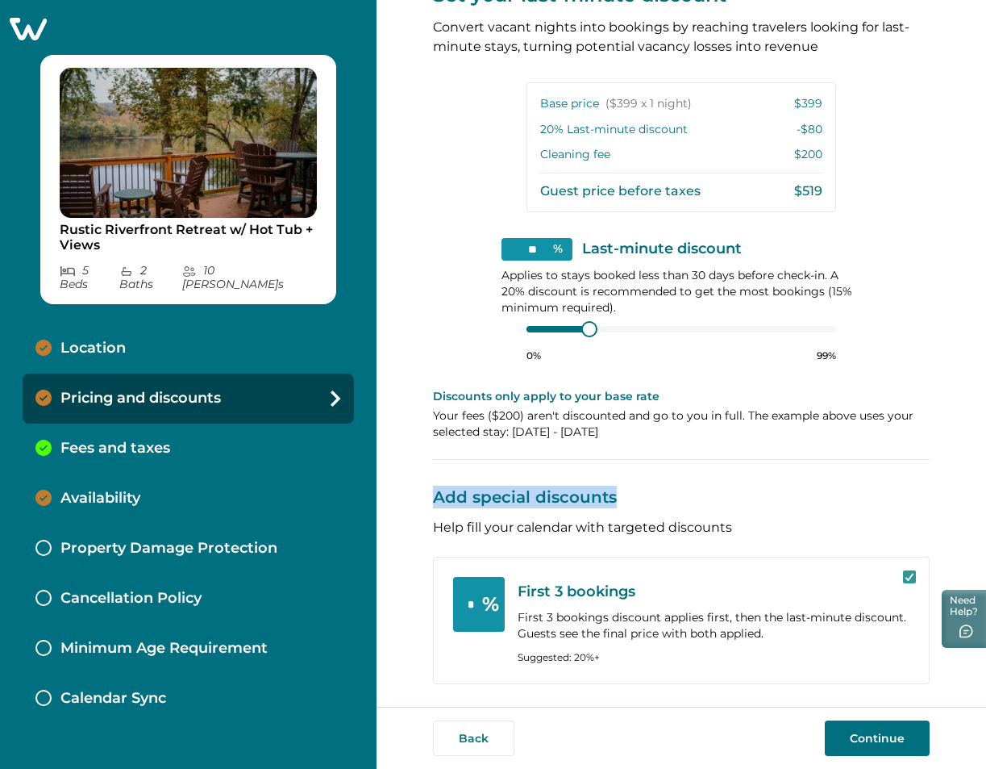
copy p "Add special discounts"
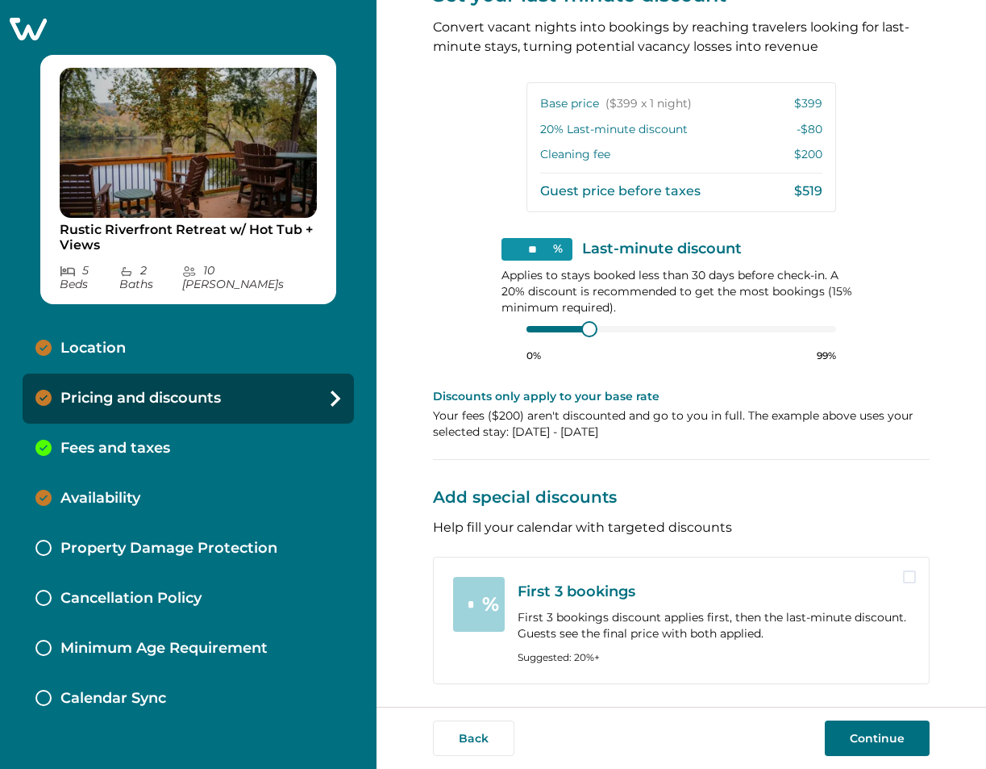
click at [15, 31] on icon at bounding box center [28, 28] width 40 height 25
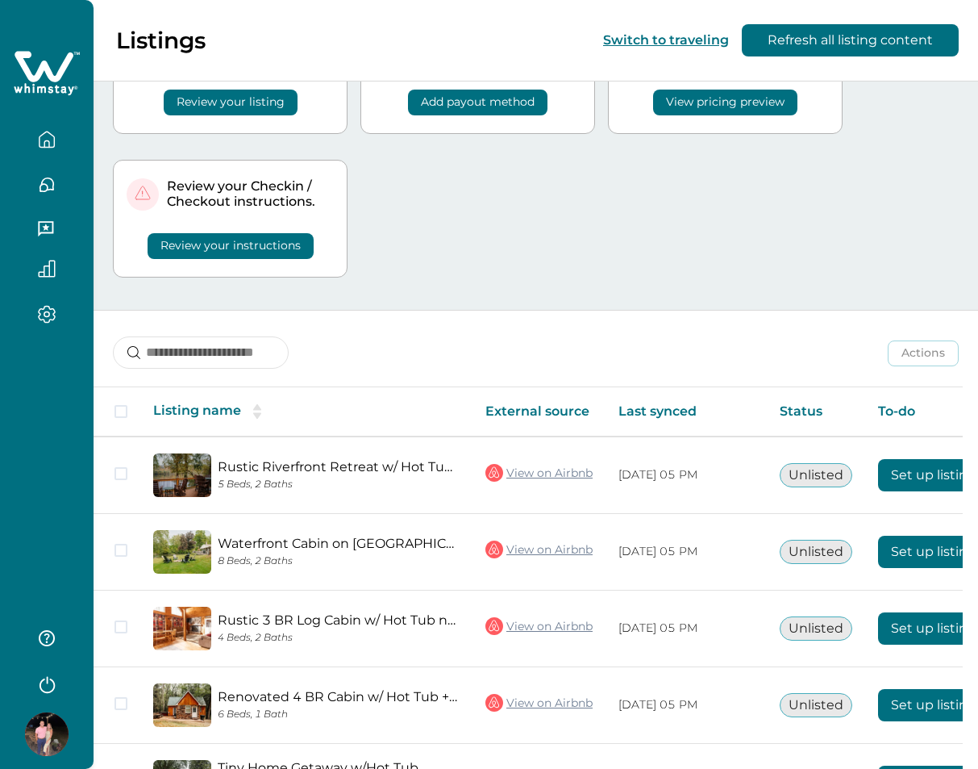
scroll to position [161, 0]
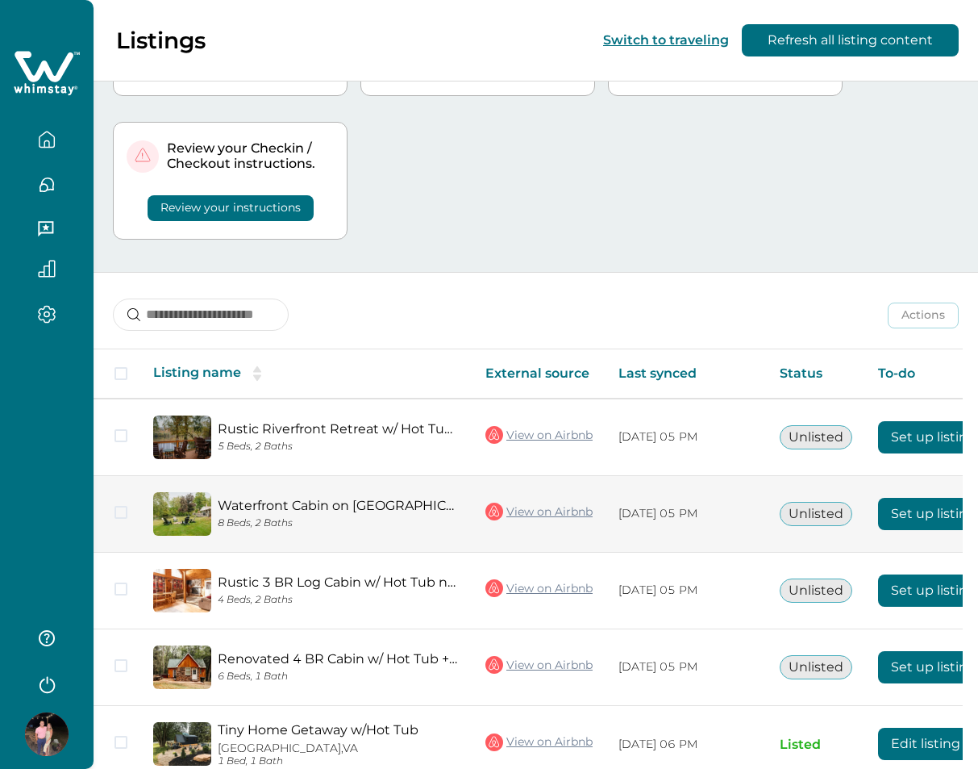
click at [898, 501] on button "Set up listing" at bounding box center [933, 514] width 111 height 32
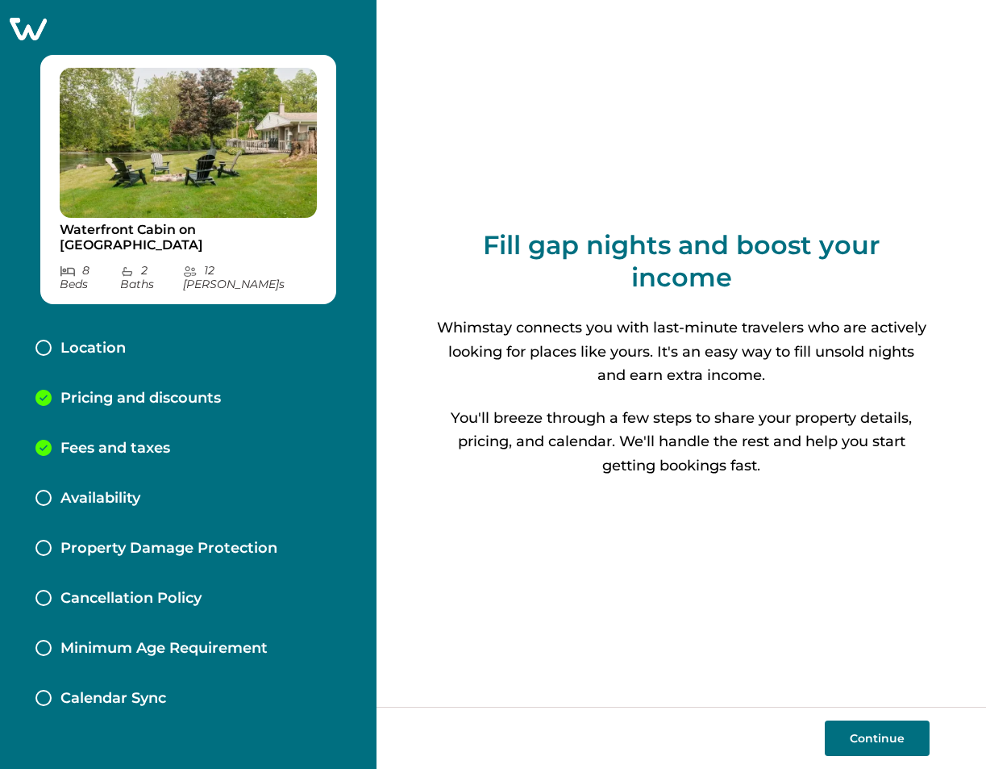
click at [106, 390] on p "Pricing and discounts" at bounding box center [140, 399] width 160 height 18
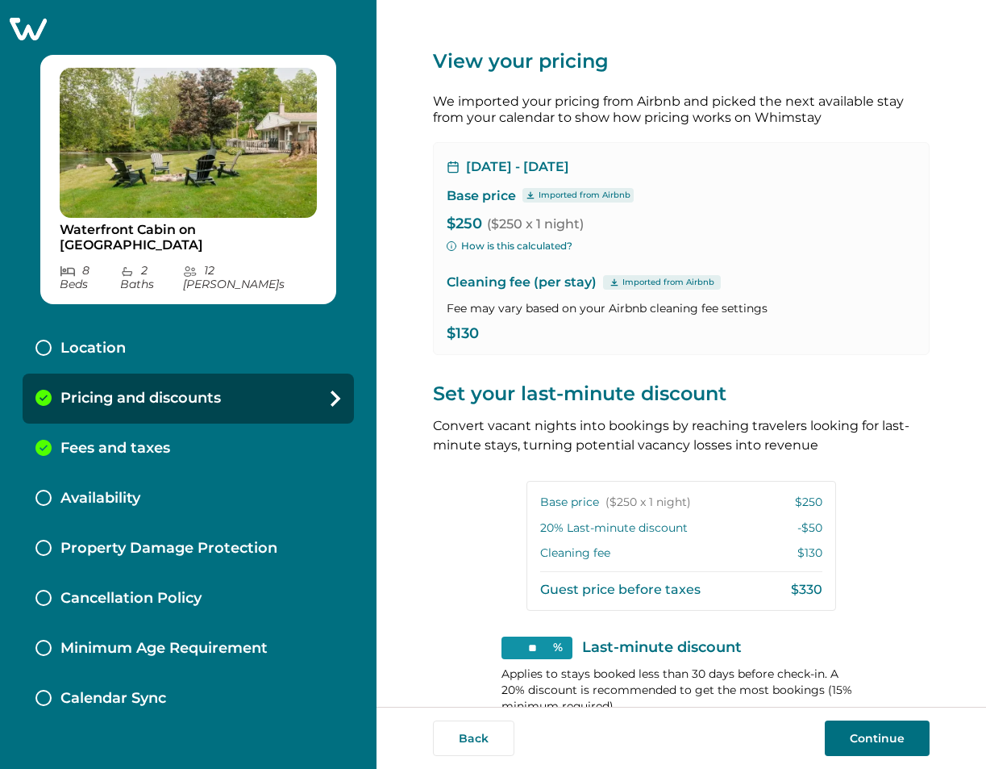
scroll to position [398, 0]
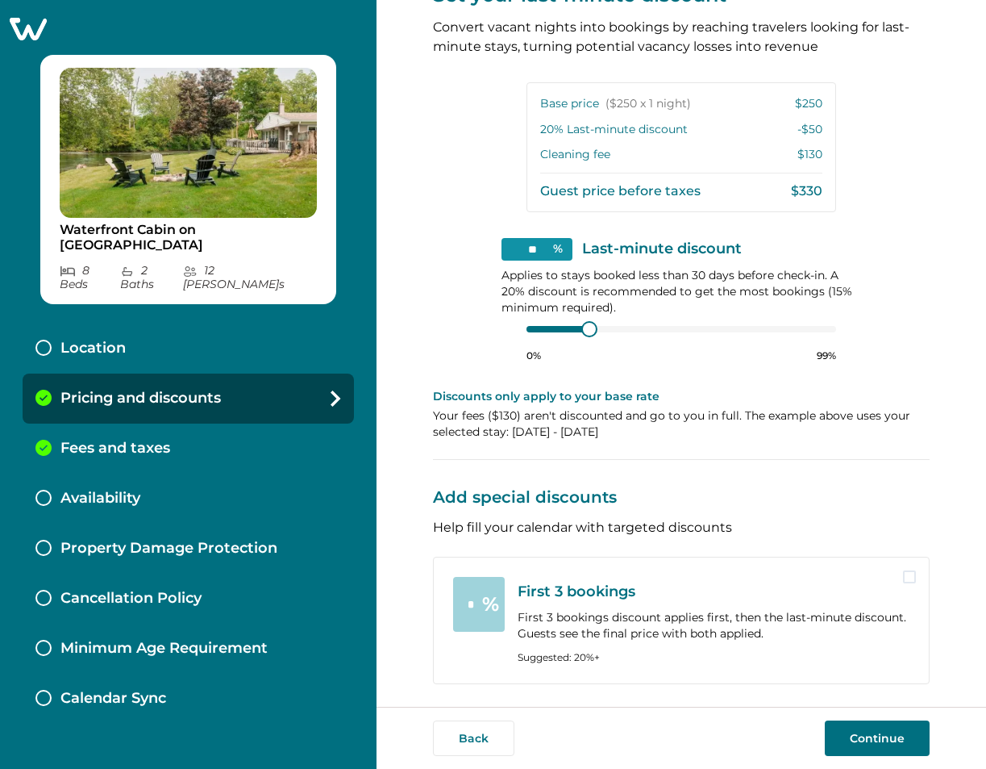
click at [903, 573] on span at bounding box center [909, 576] width 13 height 13
click at [474, 601] on input "*" at bounding box center [479, 604] width 52 height 55
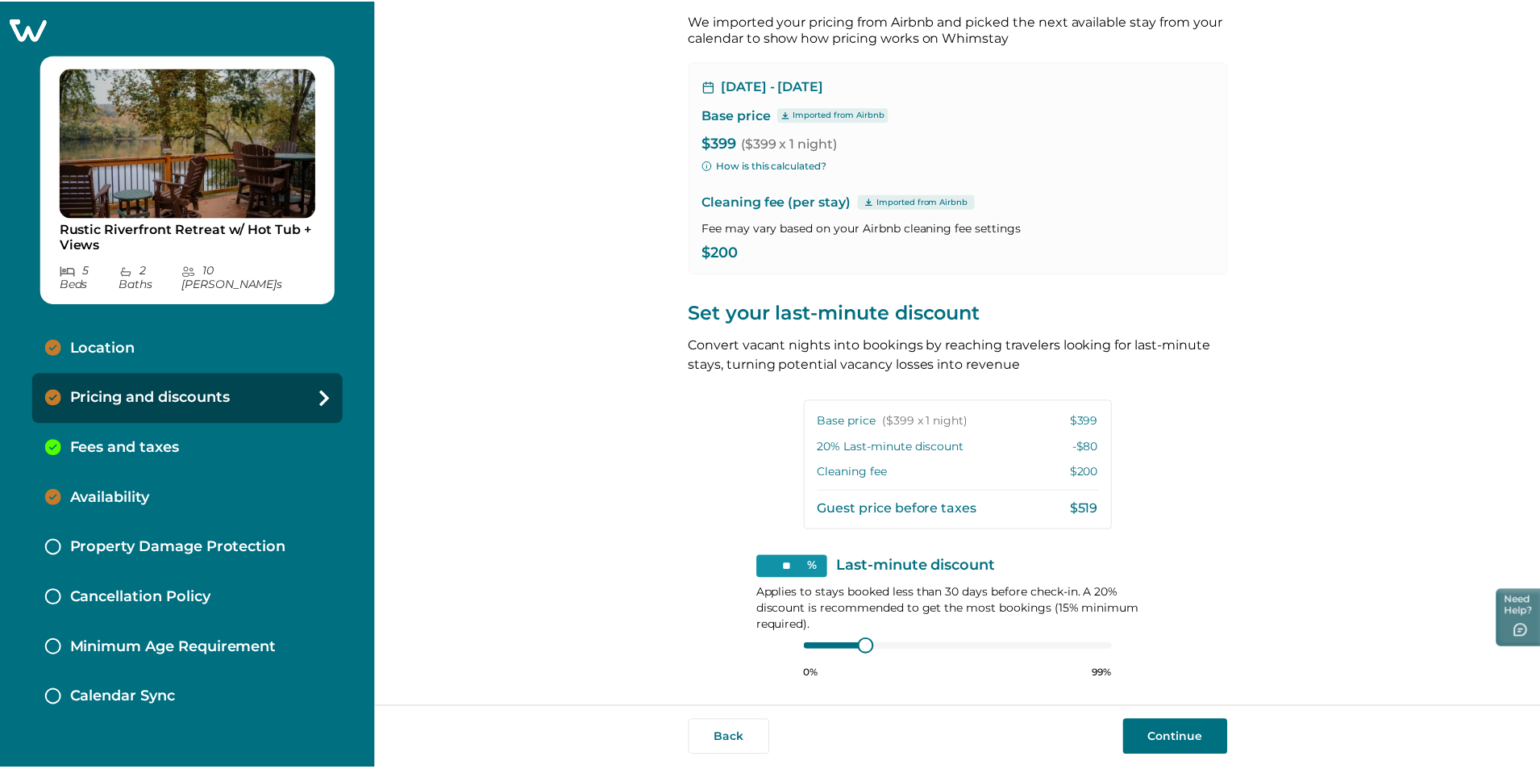
scroll to position [76, 0]
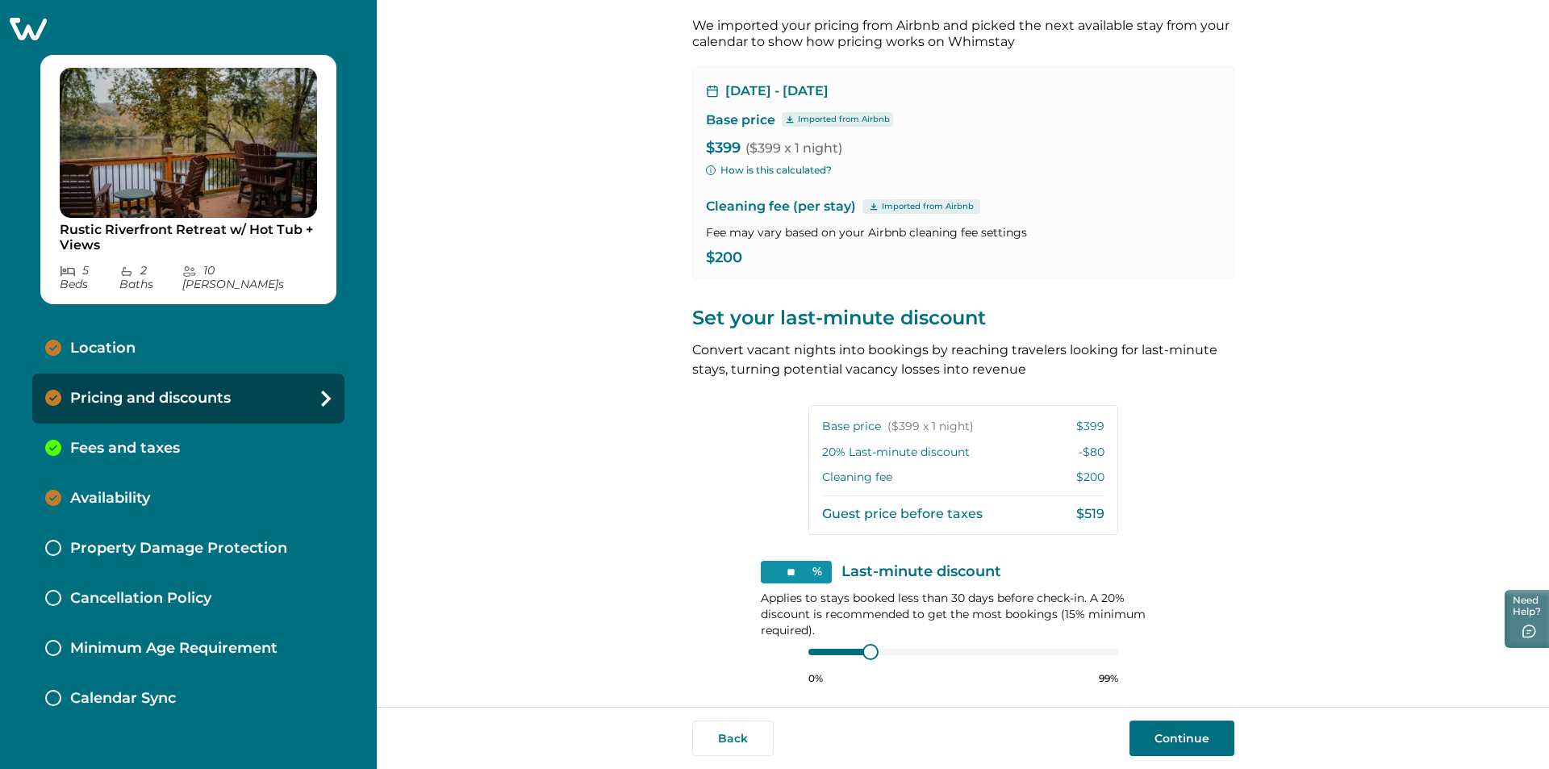
click at [24, 30] on icon at bounding box center [28, 28] width 40 height 25
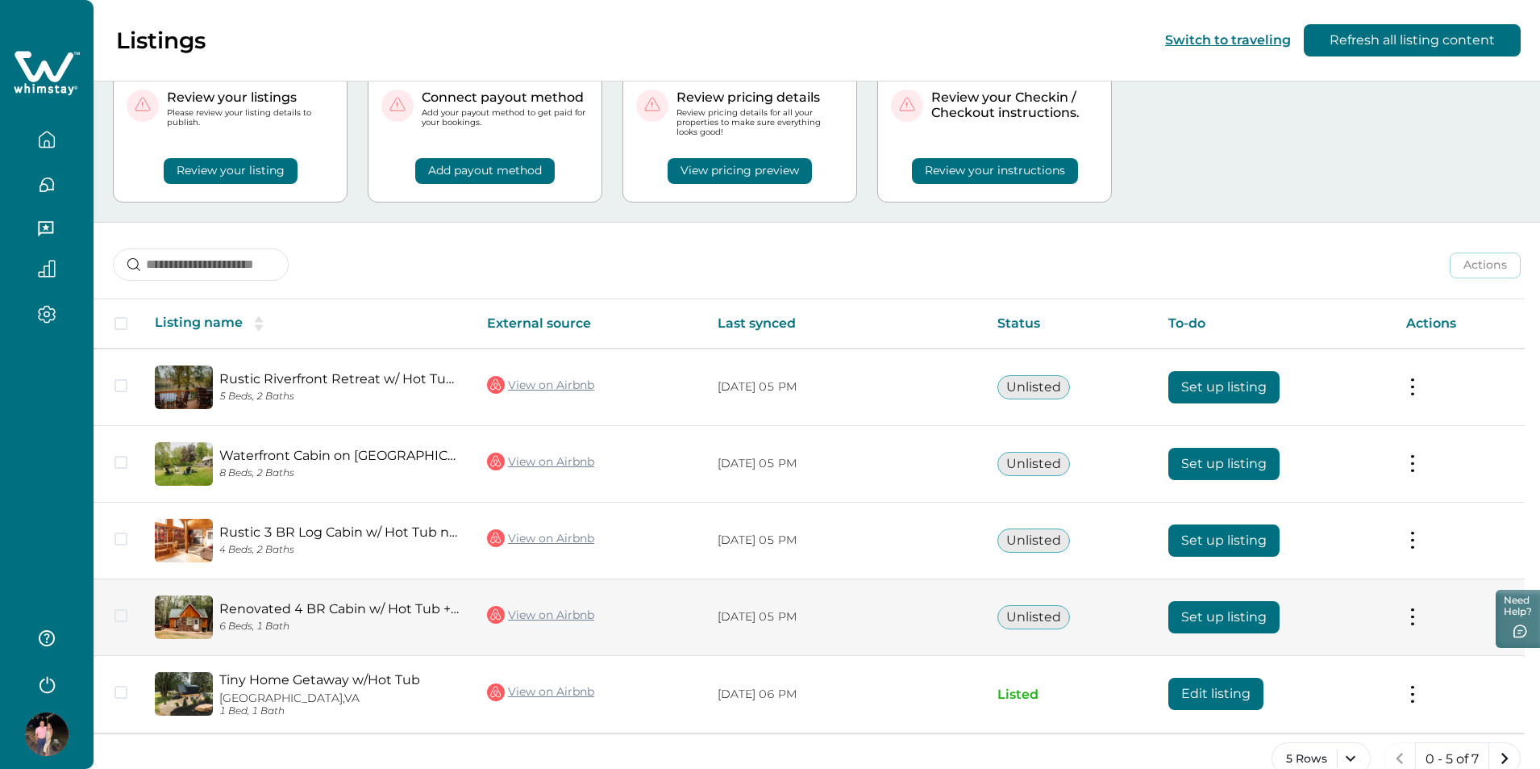
scroll to position [81, 0]
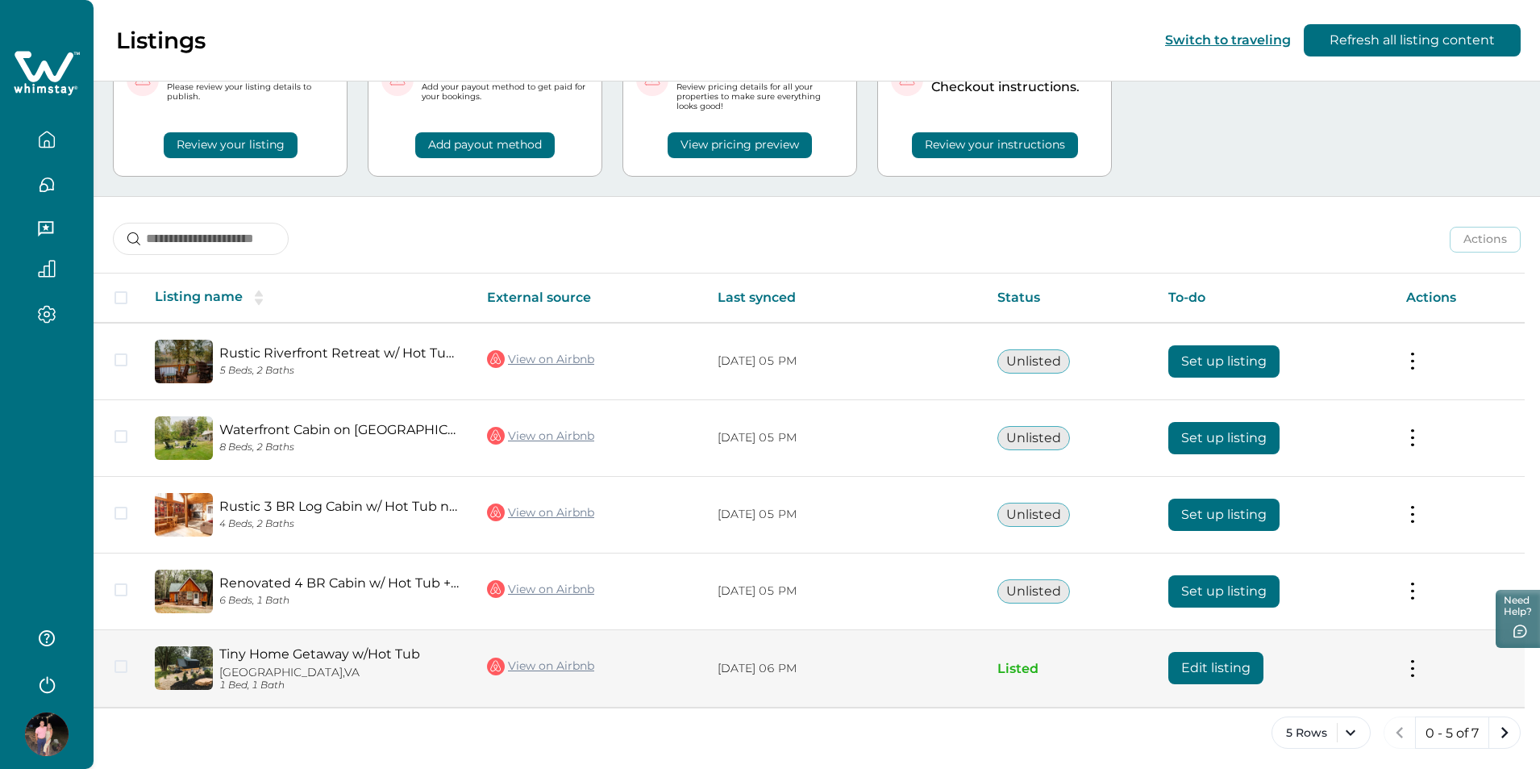
click at [1245, 665] on button "Edit listing" at bounding box center [1216, 668] width 95 height 32
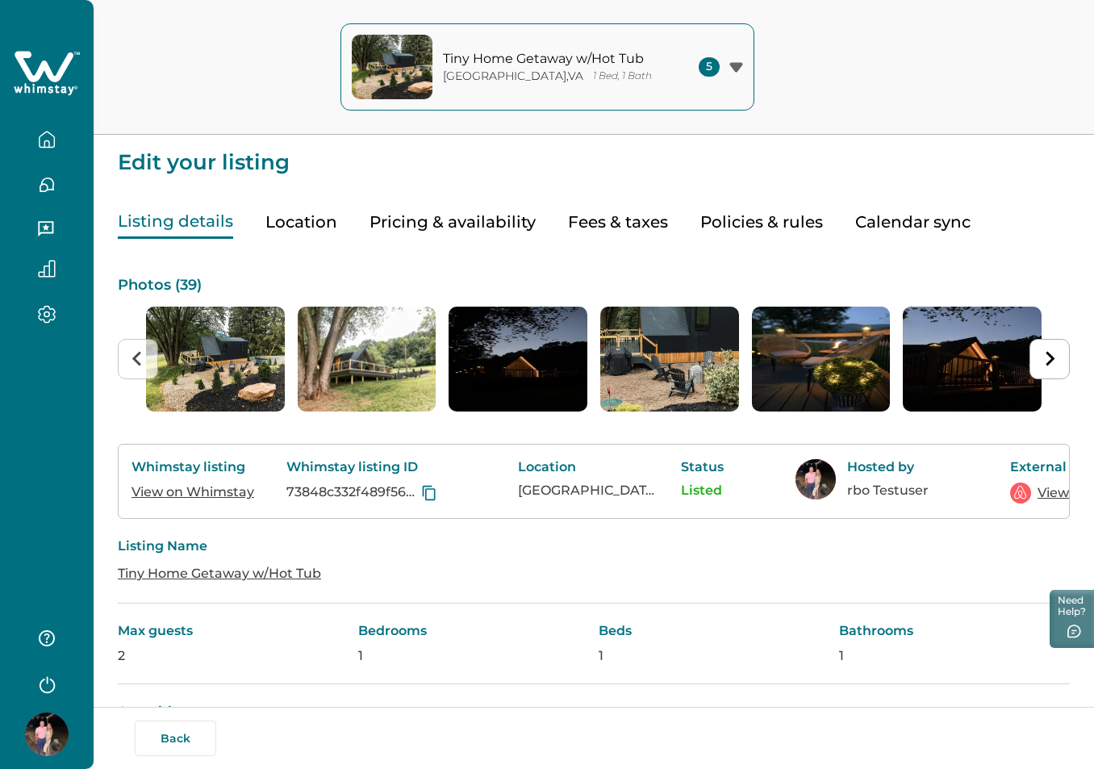
click at [415, 231] on button "Pricing & availability" at bounding box center [452, 222] width 166 height 33
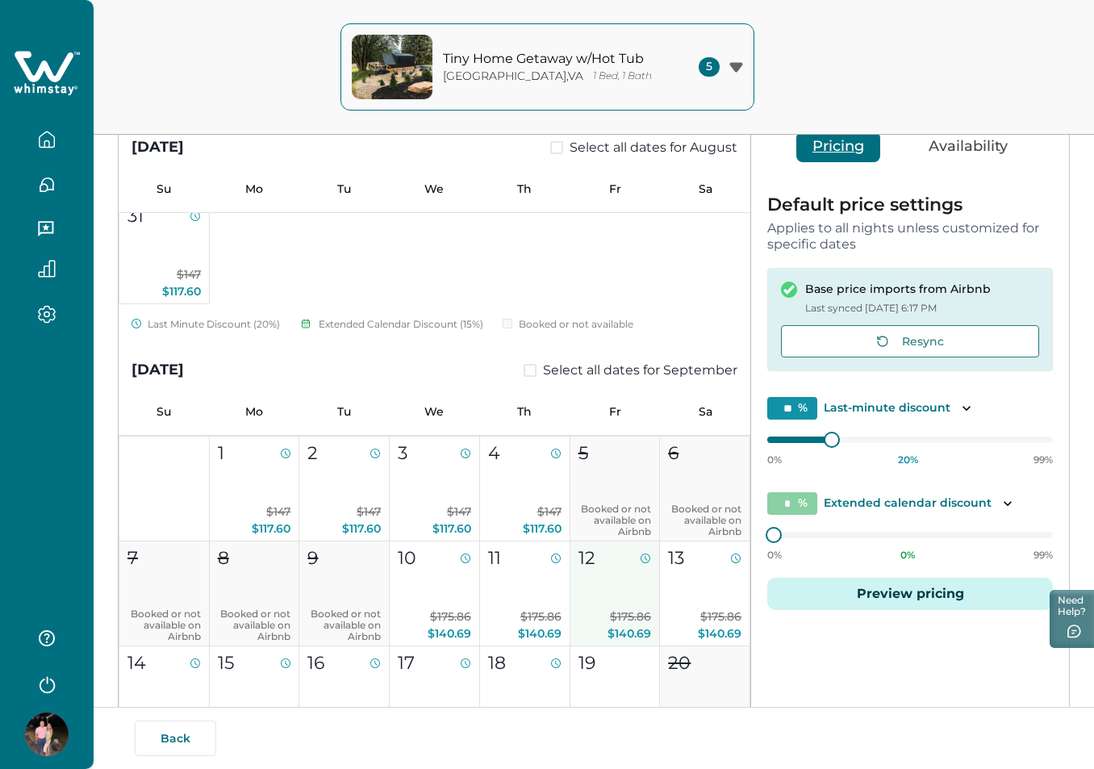
scroll to position [565, 0]
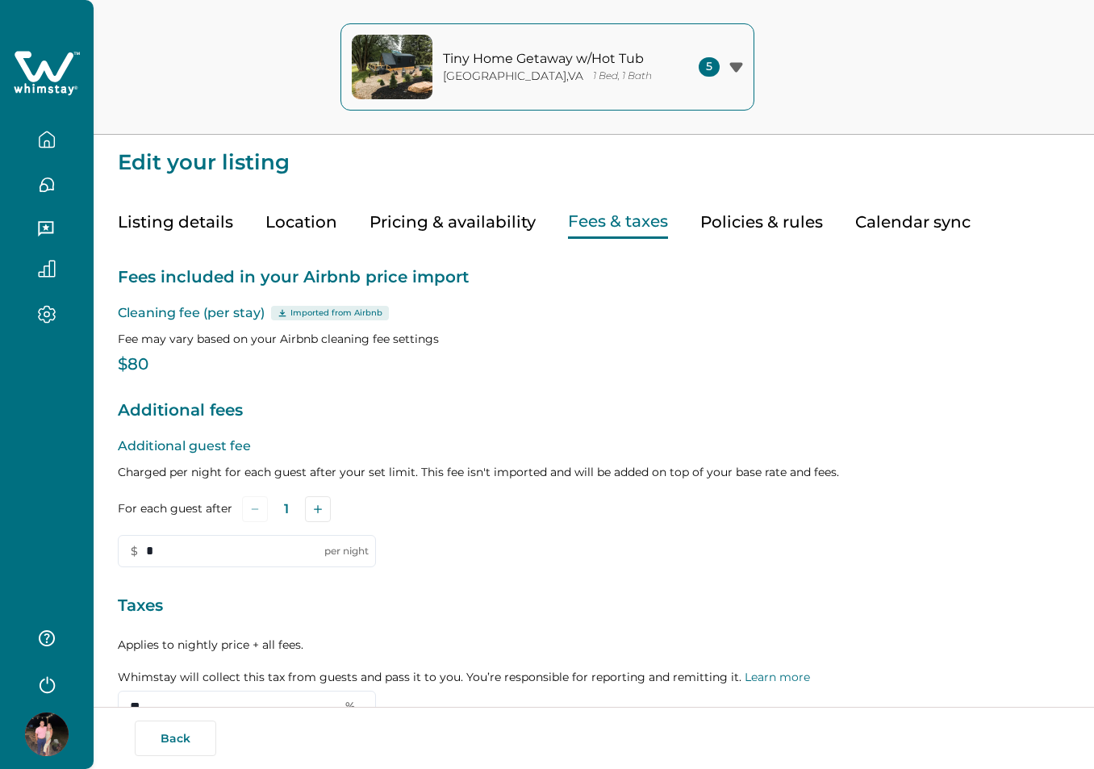
click at [440, 223] on button "Pricing & availability" at bounding box center [452, 222] width 166 height 33
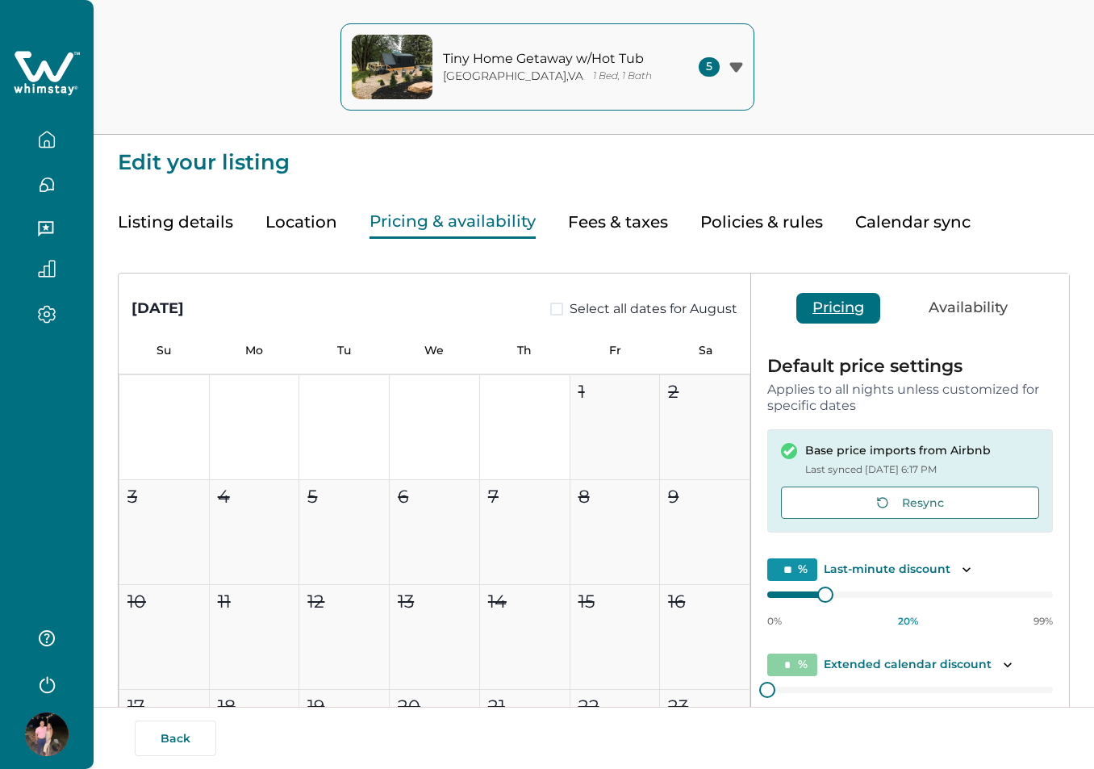
click at [616, 218] on button "Fees & taxes" at bounding box center [618, 222] width 100 height 33
